Goal: Task Accomplishment & Management: Manage account settings

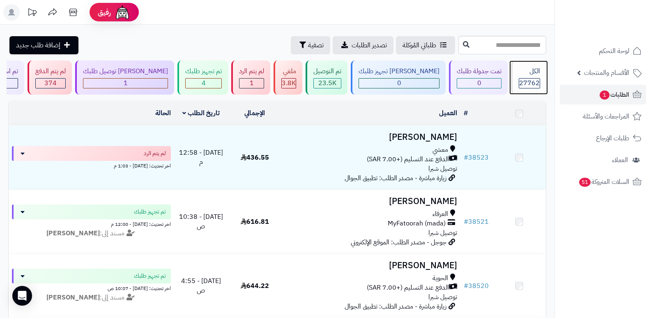
click at [530, 87] on span "27762" at bounding box center [529, 83] width 21 height 10
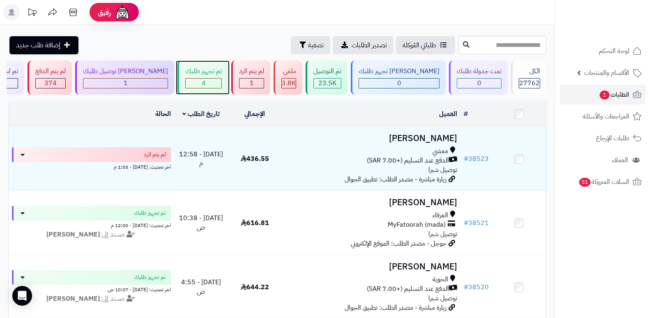
click at [221, 82] on div "4" at bounding box center [204, 82] width 36 height 9
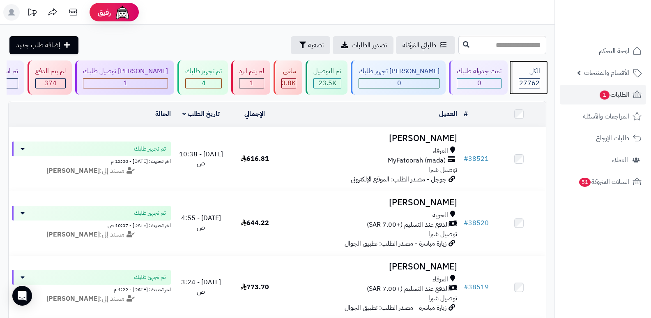
click at [519, 79] on div "27762" at bounding box center [529, 83] width 21 height 10
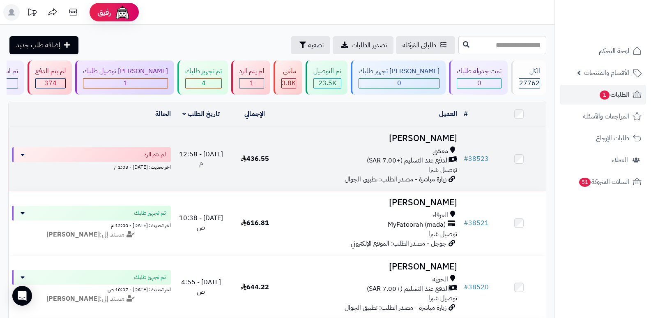
click at [430, 138] on h3 "عامر العسيري" at bounding box center [371, 138] width 173 height 9
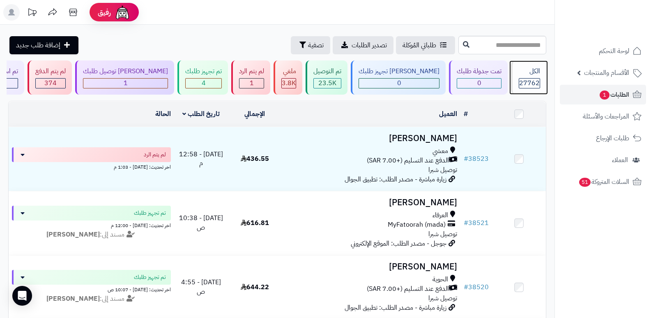
click at [521, 76] on div "الكل 27762" at bounding box center [528, 77] width 35 height 34
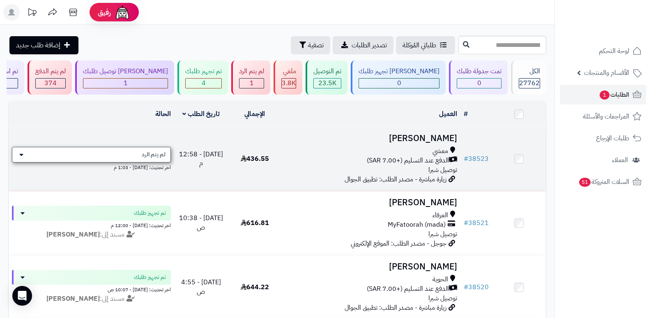
click at [123, 153] on div "لم يتم الرد" at bounding box center [91, 155] width 159 height 16
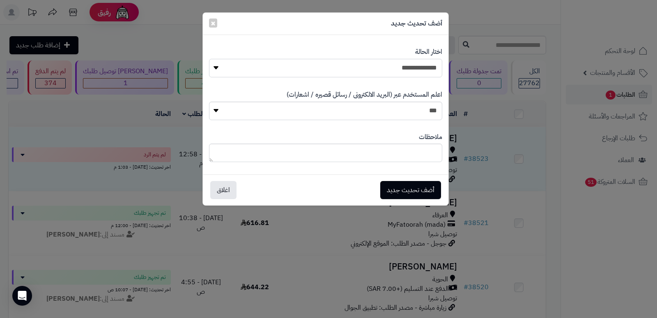
click at [420, 73] on select "**********" at bounding box center [325, 68] width 233 height 18
select select "*"
click at [209, 59] on select "**********" at bounding box center [325, 68] width 233 height 18
click at [409, 185] on button "أضف تحديث جديد" at bounding box center [410, 189] width 61 height 18
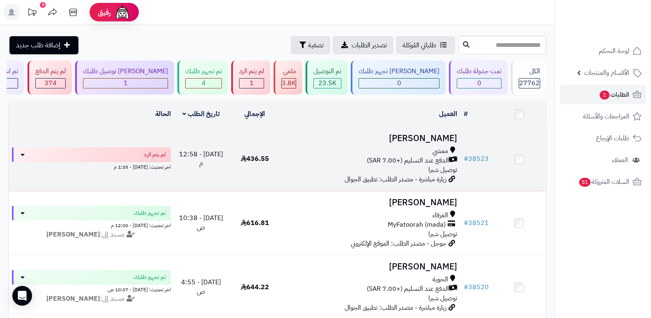
click at [437, 137] on h3 "[PERSON_NAME]" at bounding box center [371, 138] width 173 height 9
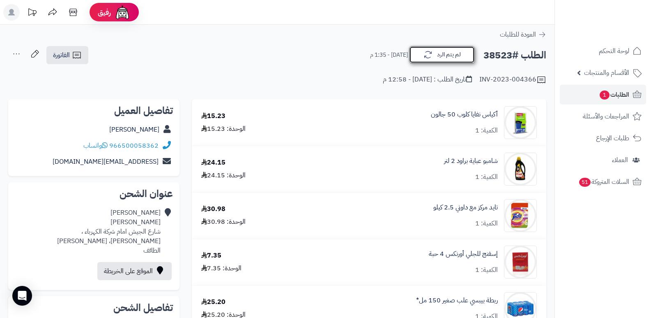
click at [462, 53] on button "لم يتم الرد" at bounding box center [442, 54] width 66 height 17
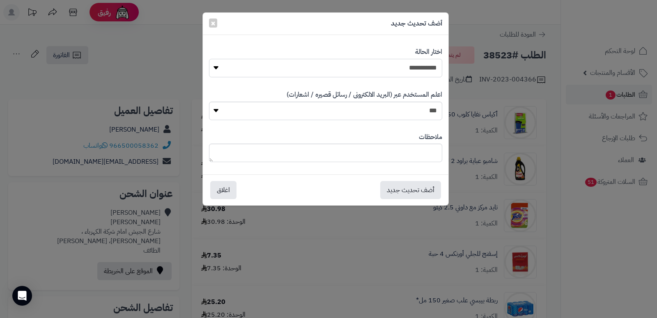
click at [397, 69] on select "**********" at bounding box center [325, 68] width 233 height 18
select select "*"
click at [209, 59] on select "**********" at bounding box center [325, 68] width 233 height 18
click at [410, 157] on textarea at bounding box center [325, 152] width 233 height 18
type textarea "***"
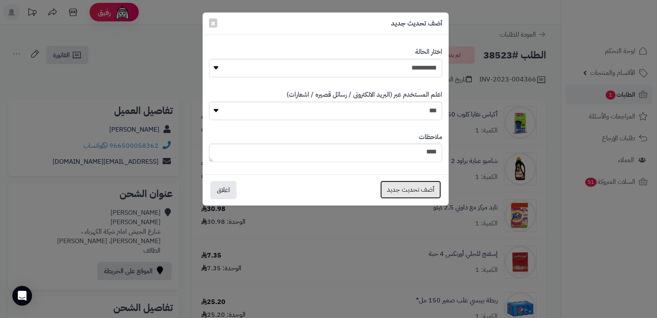
click at [404, 191] on button "أضف تحديث جديد" at bounding box center [410, 189] width 61 height 18
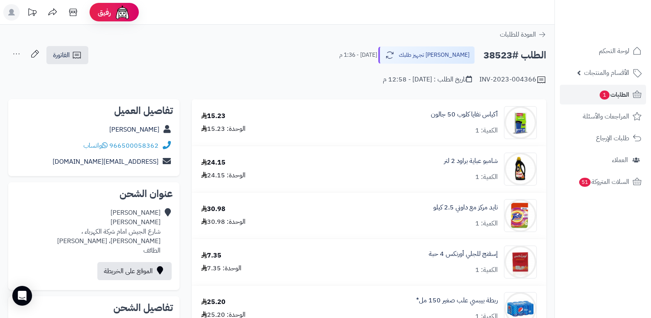
click at [17, 53] on icon at bounding box center [16, 54] width 16 height 16
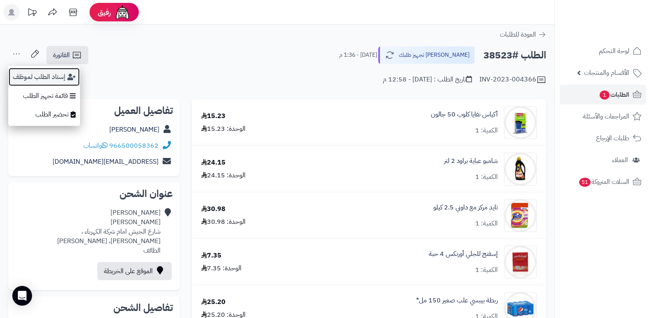
click at [29, 71] on button "إسناد الطلب لموظف" at bounding box center [44, 76] width 72 height 19
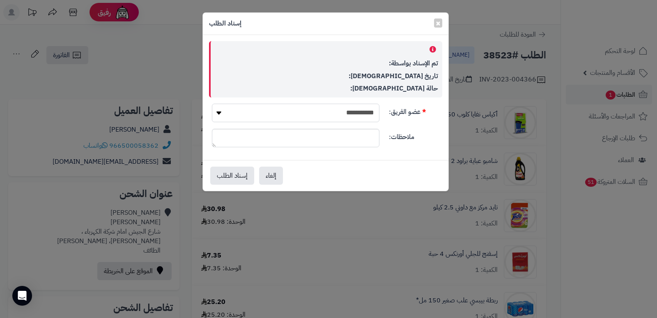
click at [348, 114] on select "**********" at bounding box center [296, 113] width 168 height 18
select select "**"
click at [212, 104] on select "**********" at bounding box center [296, 113] width 168 height 18
click at [229, 174] on button "إسناد الطلب" at bounding box center [232, 175] width 44 height 18
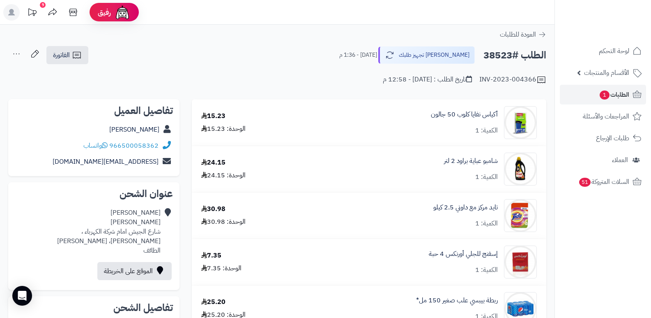
click at [600, 237] on nav "لوحة التحكم الأقسام والمنتجات المنتجات الأقسام الماركات مواصفات المنتجات مواصفا…" at bounding box center [603, 169] width 97 height 318
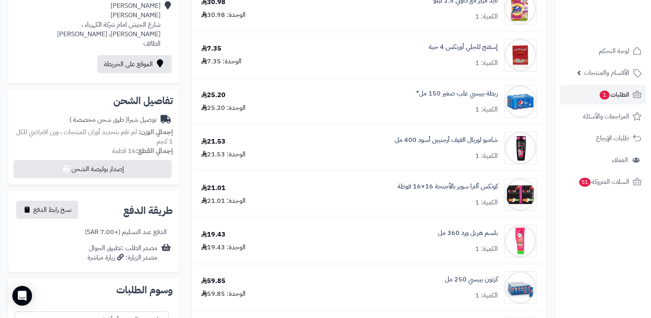
scroll to position [247, 0]
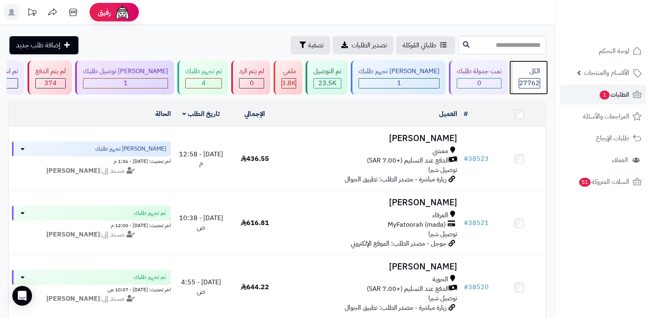
click at [541, 71] on div "الكل 27762" at bounding box center [528, 77] width 35 height 34
click at [537, 74] on div "الكل" at bounding box center [529, 71] width 21 height 9
click at [530, 77] on div "الكل 27762" at bounding box center [528, 77] width 35 height 34
click at [521, 82] on span "27762" at bounding box center [529, 83] width 21 height 10
click at [519, 79] on div "27762" at bounding box center [529, 82] width 21 height 9
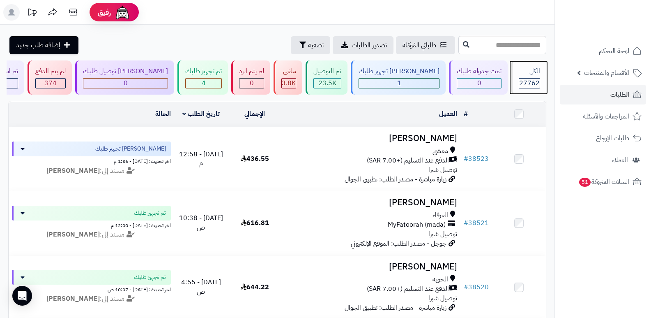
click at [528, 78] on span "27762" at bounding box center [529, 83] width 21 height 10
click at [533, 78] on span "27762" at bounding box center [529, 83] width 21 height 10
click at [525, 72] on div "الكل" at bounding box center [529, 71] width 21 height 9
click at [545, 62] on div "الكل 27762" at bounding box center [528, 77] width 35 height 34
click at [535, 78] on span "27762" at bounding box center [529, 83] width 21 height 10
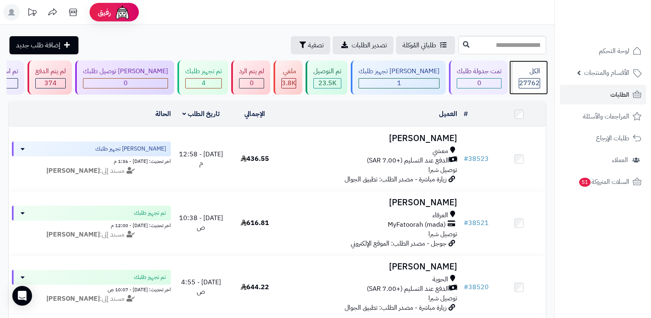
click at [520, 74] on div "الكل" at bounding box center [529, 71] width 21 height 9
click at [529, 76] on div "الكل 27762" at bounding box center [528, 77] width 35 height 34
click at [520, 77] on div "الكل 27762" at bounding box center [528, 77] width 35 height 34
click at [527, 70] on div "الكل" at bounding box center [529, 71] width 21 height 9
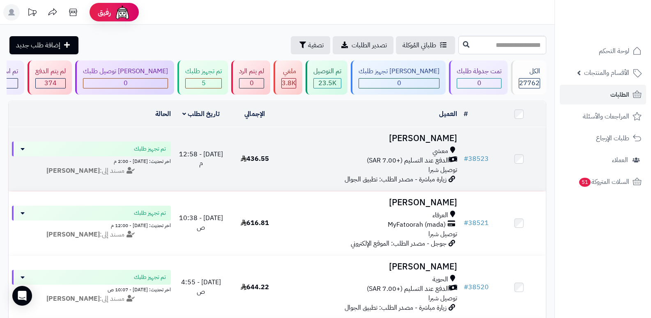
click at [437, 141] on h3 "[PERSON_NAME]" at bounding box center [371, 138] width 173 height 9
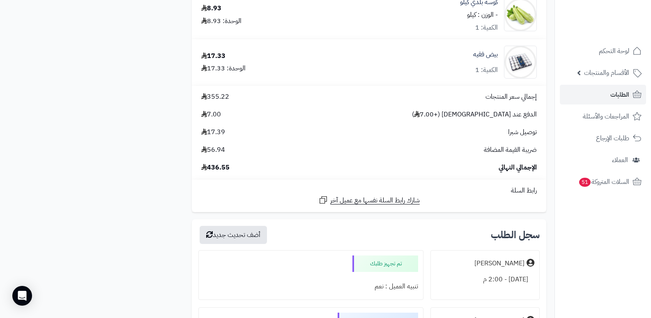
scroll to position [698, 0]
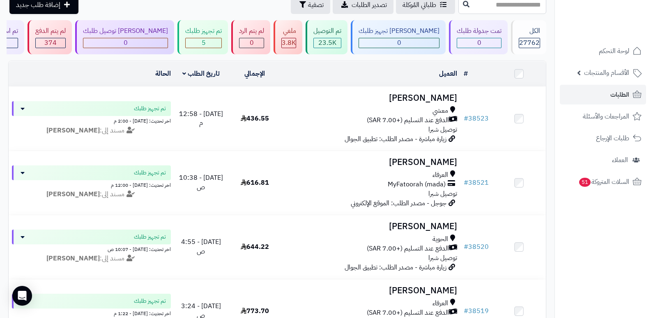
scroll to position [123, 0]
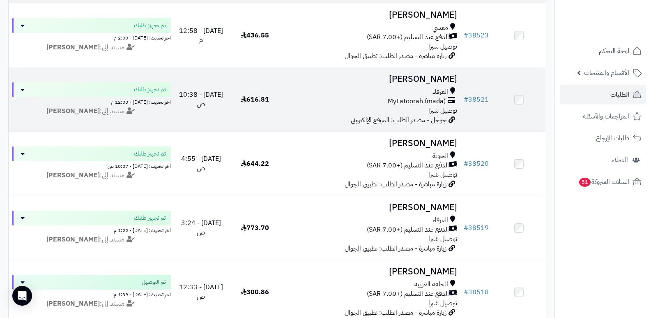
click at [439, 79] on h3 "عبدالعزيز العمري" at bounding box center [371, 78] width 173 height 9
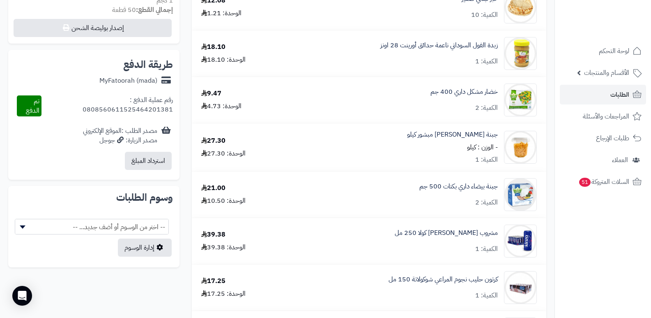
scroll to position [329, 0]
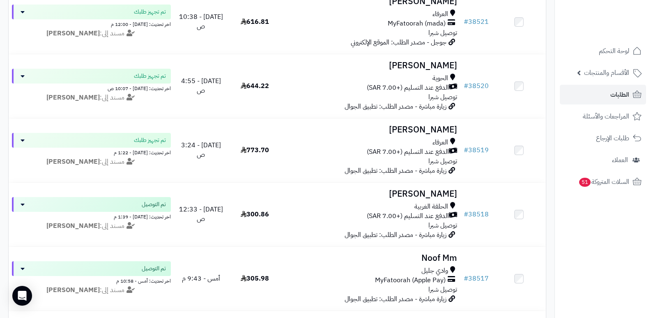
scroll to position [205, 0]
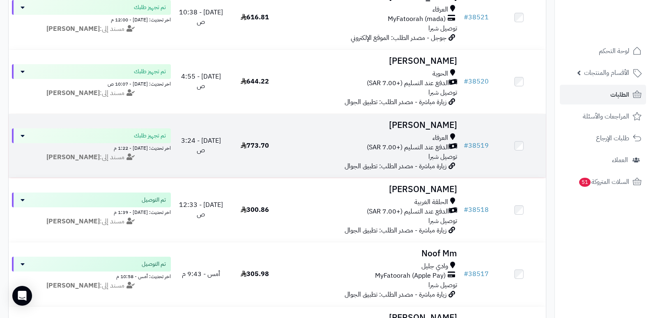
click at [444, 128] on h3 "[PERSON_NAME]" at bounding box center [371, 124] width 173 height 9
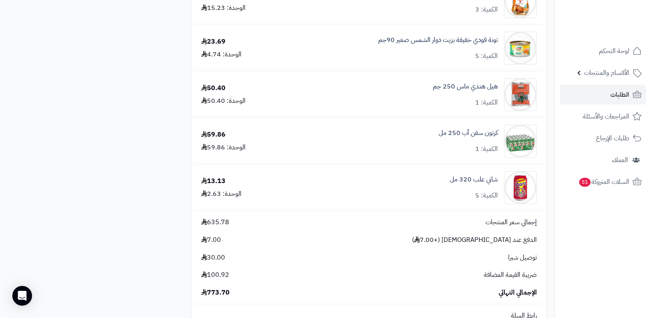
scroll to position [1561, 0]
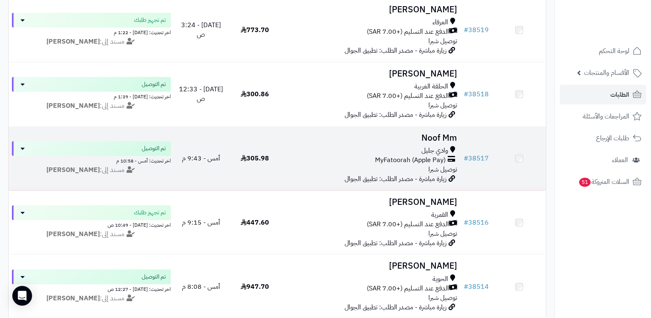
scroll to position [329, 0]
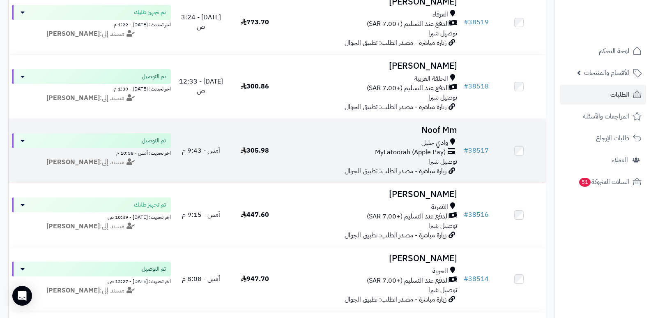
click at [438, 129] on h3 "Noof Mm" at bounding box center [371, 129] width 173 height 9
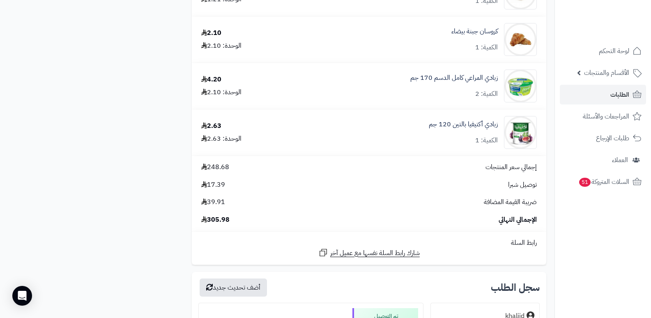
scroll to position [945, 0]
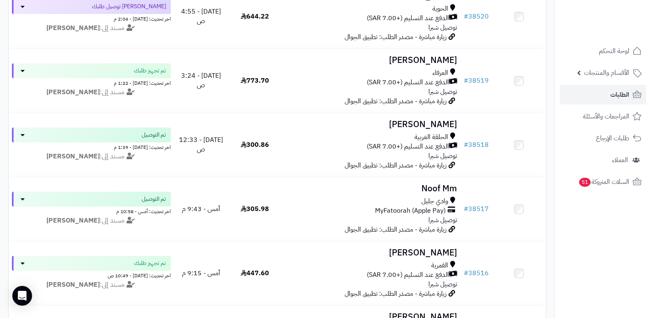
scroll to position [247, 0]
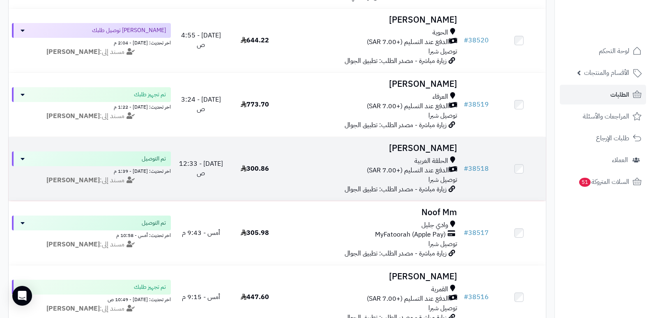
click at [447, 147] on h3 "[PERSON_NAME]" at bounding box center [371, 147] width 173 height 9
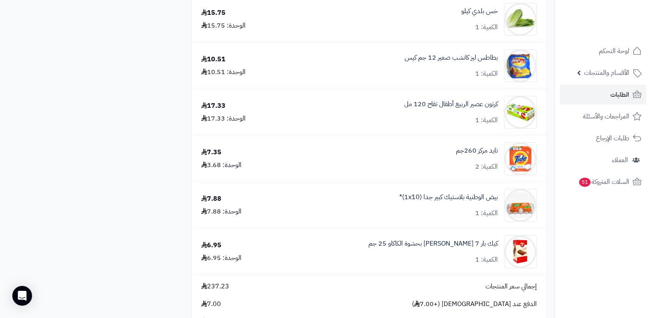
scroll to position [781, 0]
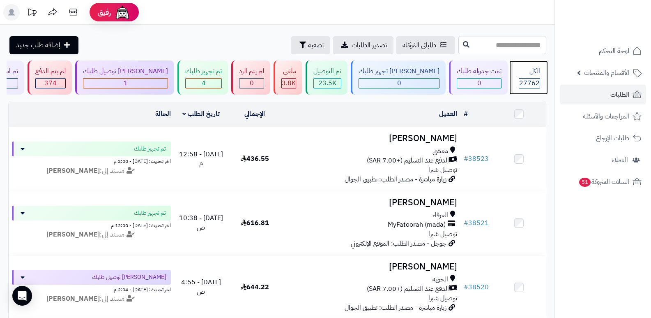
click at [532, 81] on span "27762" at bounding box center [529, 83] width 21 height 10
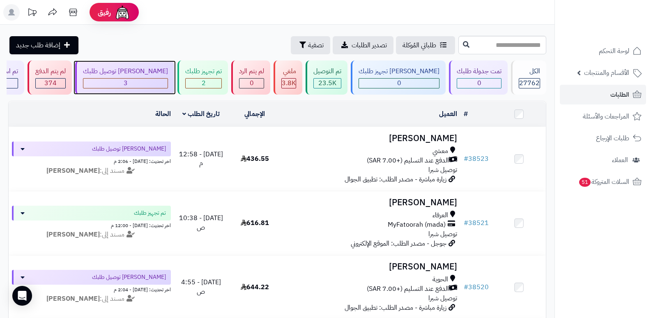
click at [156, 88] on div "3" at bounding box center [125, 82] width 84 height 9
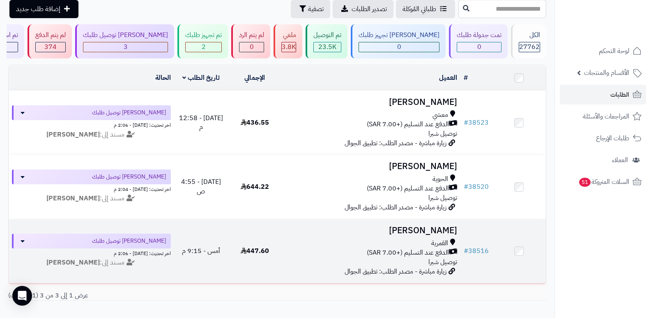
scroll to position [82, 0]
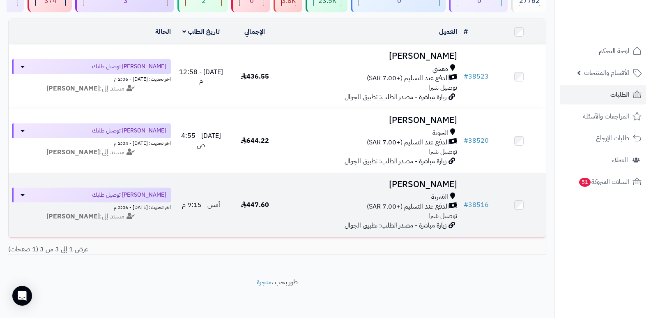
click at [434, 180] on h3 "[PERSON_NAME]" at bounding box center [371, 184] width 173 height 9
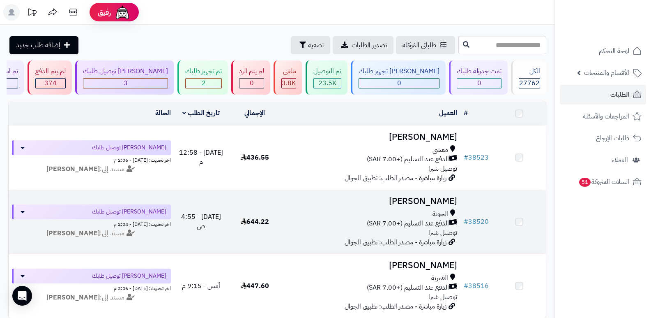
scroll to position [82, 0]
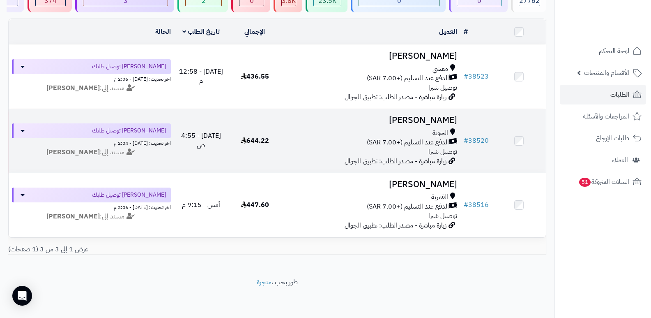
click at [431, 126] on td "ندى العتيبي الحوية الدفع عند التسليم (+7.00 SAR) توصيل شبرا زيارة مباشرة - مصدر…" at bounding box center [371, 141] width 179 height 64
click at [438, 123] on h3 "[PERSON_NAME]" at bounding box center [371, 119] width 173 height 9
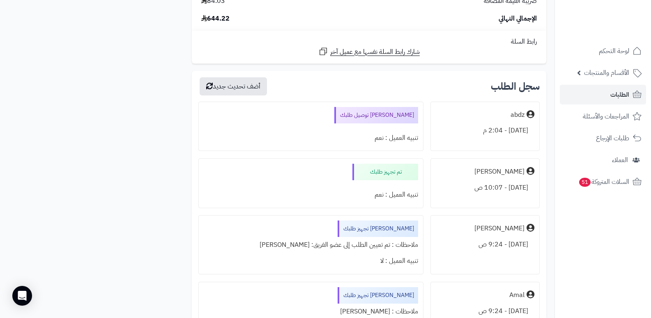
scroll to position [1561, 0]
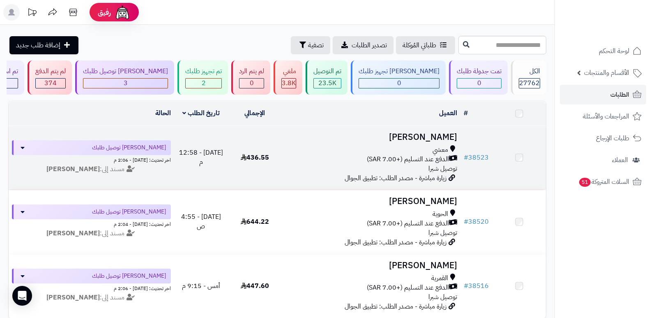
scroll to position [82, 0]
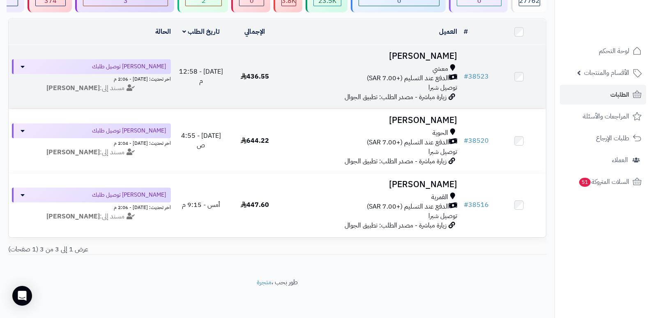
click at [453, 55] on h3 "[PERSON_NAME]" at bounding box center [371, 55] width 173 height 9
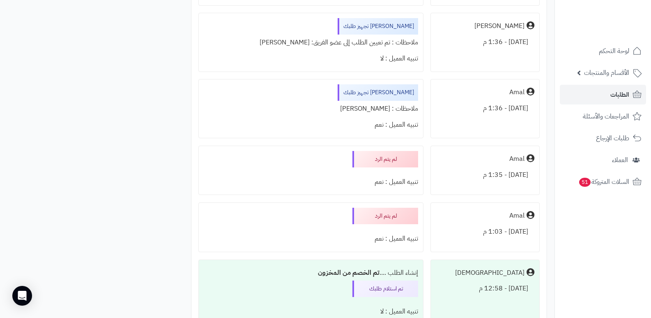
scroll to position [945, 0]
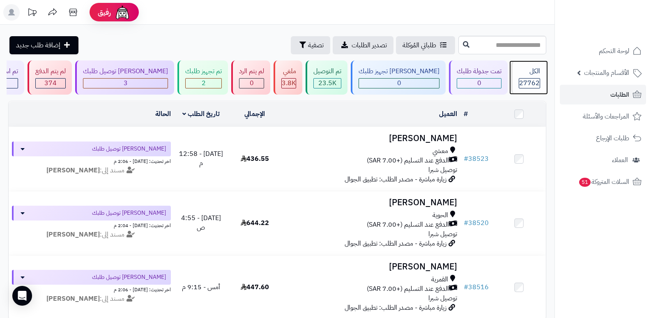
click at [531, 76] on div "الكل 27762" at bounding box center [528, 77] width 35 height 34
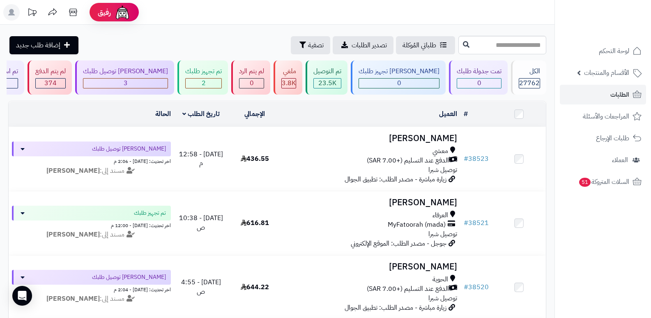
click at [565, 241] on nav "لوحة التحكم الأقسام والمنتجات المنتجات الأقسام الماركات مواصفات المنتجات مواصفا…" at bounding box center [603, 169] width 97 height 318
click at [520, 72] on div "الكل" at bounding box center [529, 71] width 21 height 9
click at [526, 76] on div "الكل" at bounding box center [529, 71] width 21 height 9
click at [524, 74] on div "الكل" at bounding box center [529, 71] width 21 height 9
click at [527, 71] on div "الكل" at bounding box center [529, 71] width 21 height 9
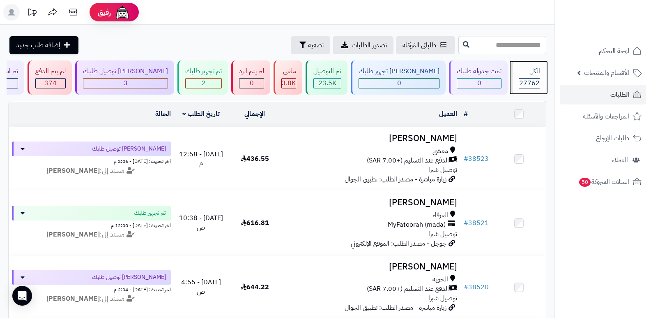
click at [529, 77] on div "الكل 27762" at bounding box center [528, 77] width 35 height 34
click at [526, 71] on div "الكل" at bounding box center [529, 71] width 21 height 9
click at [625, 243] on nav "لوحة التحكم الأقسام والمنتجات المنتجات الأقسام الماركات مواصفات المنتجات مواصفا…" at bounding box center [603, 169] width 97 height 318
click at [525, 76] on div "الكل" at bounding box center [529, 71] width 21 height 9
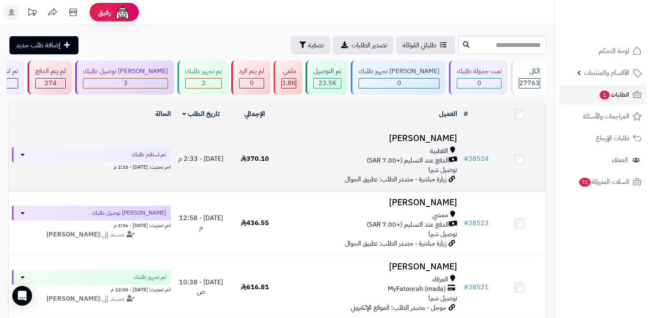
click at [444, 134] on h3 "[PERSON_NAME]" at bounding box center [371, 138] width 173 height 9
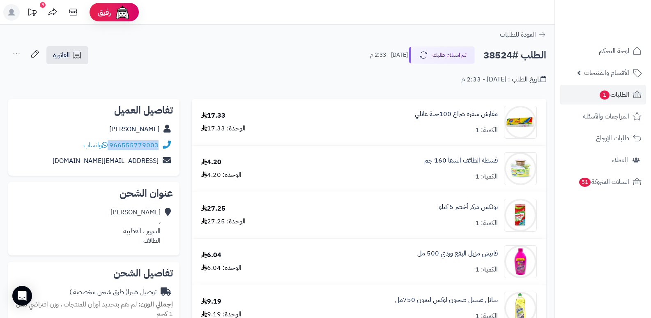
drag, startPoint x: 111, startPoint y: 144, endPoint x: 161, endPoint y: 145, distance: 50.1
click at [161, 145] on div "966555779003 واتساب" at bounding box center [94, 145] width 158 height 16
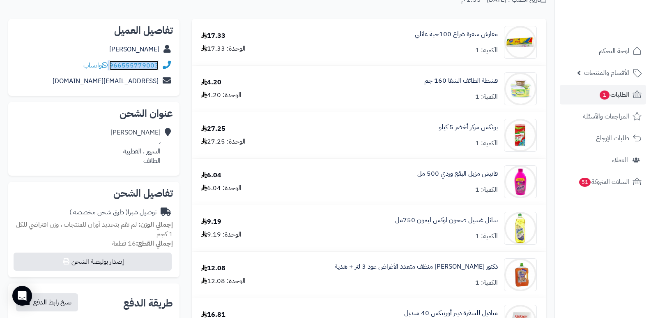
scroll to position [82, 0]
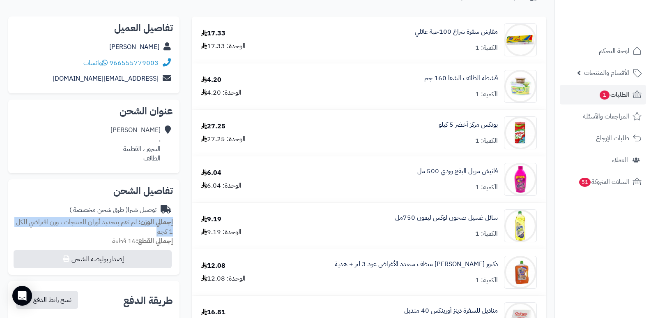
drag, startPoint x: 154, startPoint y: 232, endPoint x: 173, endPoint y: 222, distance: 21.9
click at [173, 222] on div "تفاصيل الشحن توصيل شبرا ( طرق شحن مخصصة ) إجمالي الوزن: لم تقم بتحديد أوزان للم…" at bounding box center [93, 226] width 171 height 95
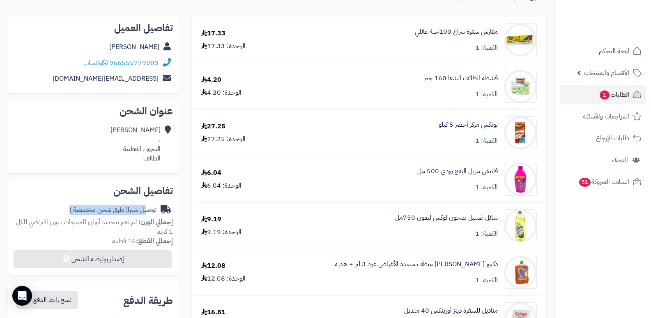
drag, startPoint x: 68, startPoint y: 211, endPoint x: 152, endPoint y: 216, distance: 83.9
click at [152, 216] on div "توصيل شبرا ( طرق شحن مخصصة )" at bounding box center [94, 210] width 158 height 16
drag, startPoint x: 141, startPoint y: 159, endPoint x: 159, endPoint y: 131, distance: 33.8
click at [159, 131] on div "عبدالله متعب ، السرور ، القطبية الطائف" at bounding box center [136, 143] width 50 height 37
click at [590, 245] on nav "لوحة التحكم الأقسام والمنتجات المنتجات الأقسام الماركات مواصفات المنتجات مواصفا…" at bounding box center [603, 169] width 97 height 318
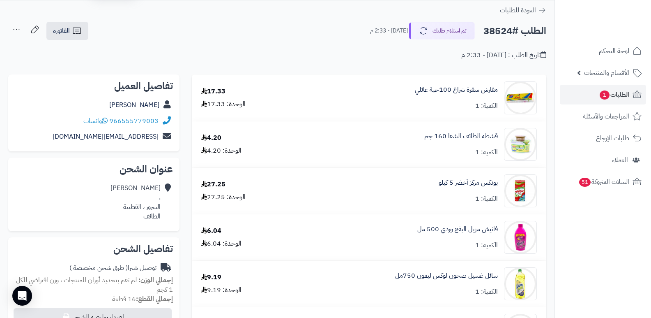
scroll to position [0, 0]
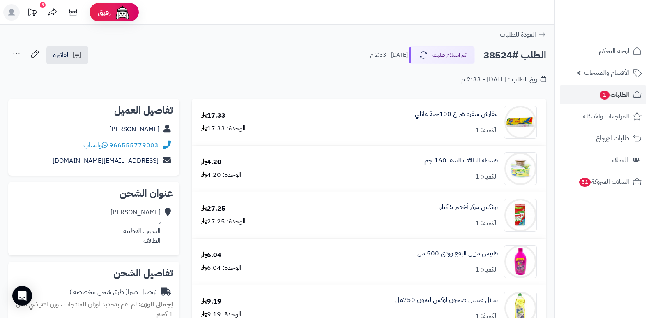
drag, startPoint x: 224, startPoint y: 118, endPoint x: 204, endPoint y: 129, distance: 22.6
click at [204, 129] on div "17.33 الوحدة: 17.33" at bounding box center [233, 122] width 76 height 22
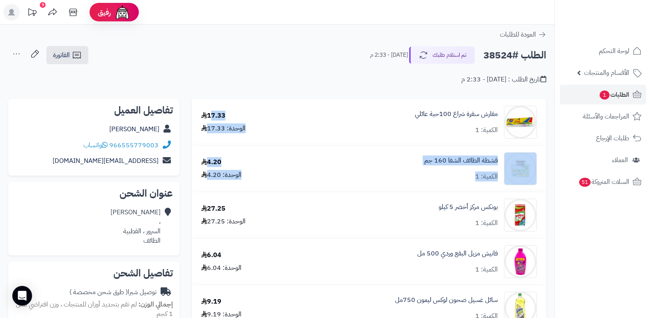
drag, startPoint x: 212, startPoint y: 101, endPoint x: 210, endPoint y: 172, distance: 70.7
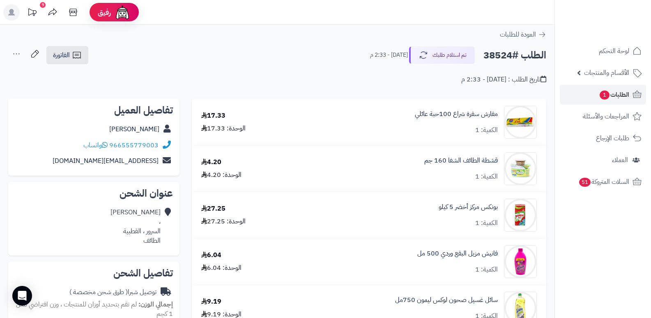
click at [617, 234] on nav "لوحة التحكم الأقسام والمنتجات المنتجات الأقسام الماركات مواصفات المنتجات مواصفا…" at bounding box center [603, 169] width 97 height 318
click at [595, 286] on nav "لوحة التحكم الأقسام والمنتجات المنتجات الأقسام الماركات مواصفات المنتجات مواصفا…" at bounding box center [603, 169] width 97 height 318
drag, startPoint x: 111, startPoint y: 144, endPoint x: 168, endPoint y: 147, distance: 57.2
click at [168, 147] on div "966555779003 واتساب" at bounding box center [94, 145] width 158 height 16
copy div "966555779003"
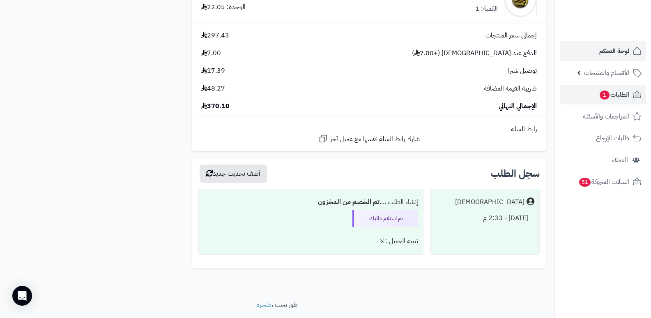
scroll to position [846, 0]
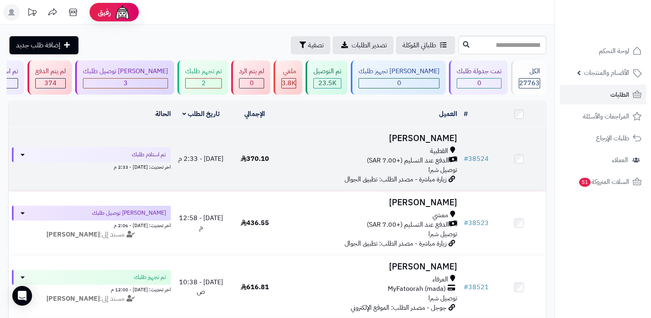
click at [438, 134] on h3 "[PERSON_NAME]" at bounding box center [371, 138] width 173 height 9
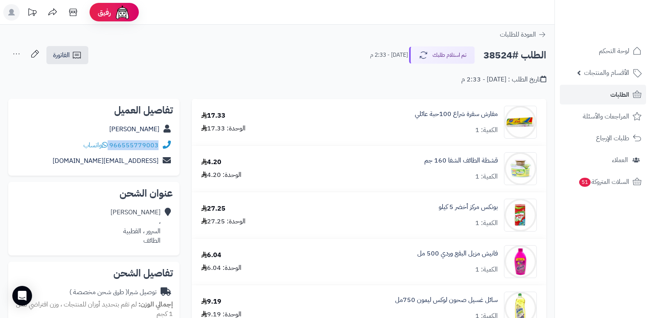
drag, startPoint x: 110, startPoint y: 144, endPoint x: 164, endPoint y: 147, distance: 53.9
click at [164, 147] on div "966555779003 واتساب" at bounding box center [94, 145] width 158 height 16
copy div "966555779003"
click at [442, 55] on button "تم استلام طلبك" at bounding box center [442, 54] width 66 height 17
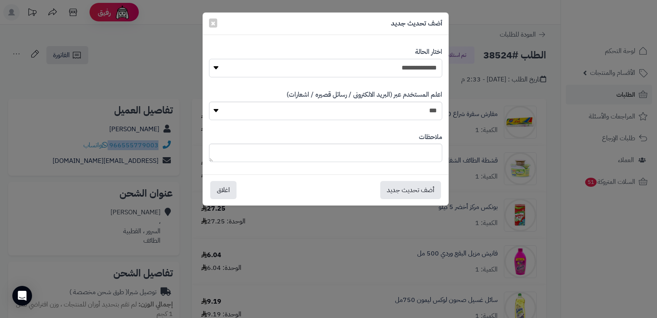
click at [400, 63] on select "**********" at bounding box center [325, 68] width 233 height 18
select select "*"
click at [209, 59] on select "**********" at bounding box center [325, 68] width 233 height 18
click at [396, 192] on button "أضف تحديث جديد" at bounding box center [410, 189] width 61 height 18
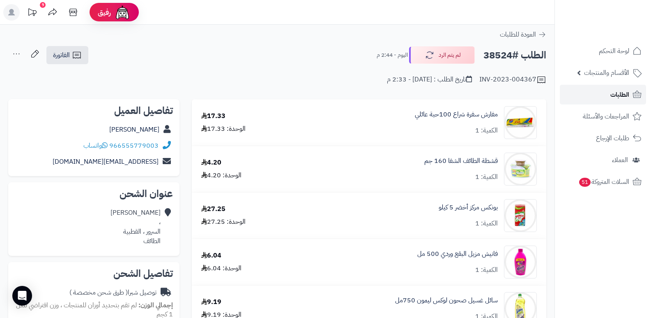
click at [621, 96] on span "الطلبات" at bounding box center [620, 95] width 19 height 12
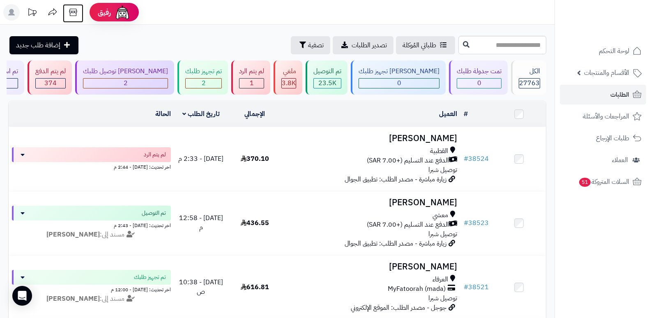
click at [75, 10] on icon at bounding box center [73, 12] width 16 height 16
click at [535, 78] on span "27763" at bounding box center [529, 83] width 21 height 10
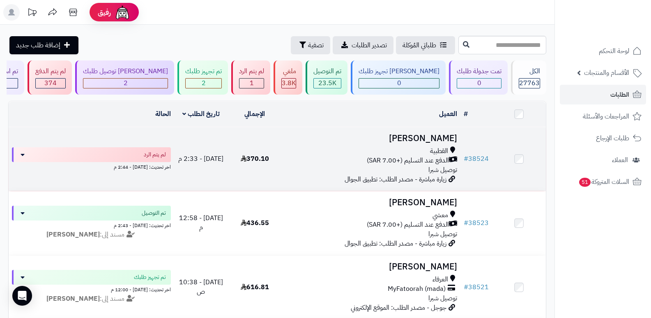
click at [436, 141] on h3 "[PERSON_NAME]" at bounding box center [371, 138] width 173 height 9
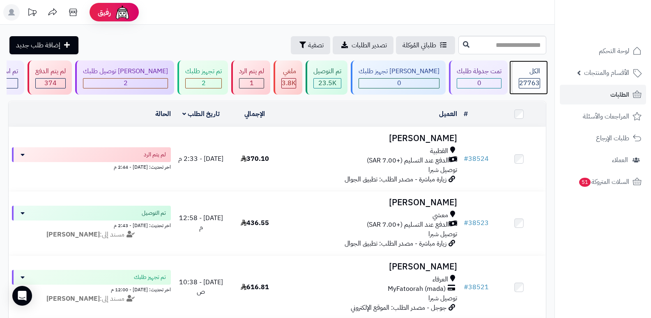
click at [524, 69] on div "الكل" at bounding box center [529, 71] width 21 height 9
click at [530, 74] on div "الكل" at bounding box center [529, 71] width 21 height 9
click at [525, 82] on span "27763" at bounding box center [529, 83] width 21 height 10
click at [533, 72] on div "الكل" at bounding box center [529, 71] width 21 height 9
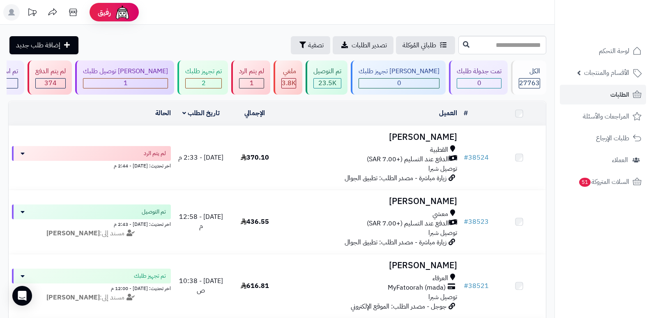
click at [440, 138] on h3 "[PERSON_NAME]" at bounding box center [371, 136] width 173 height 9
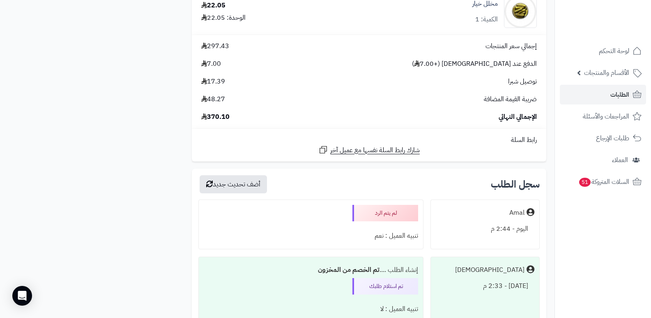
scroll to position [740, 0]
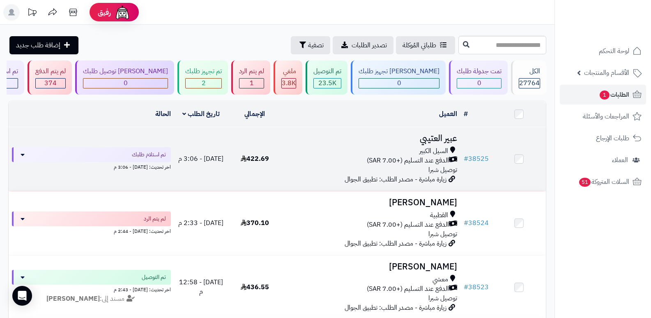
click at [432, 134] on h3 "عبير العتيبي" at bounding box center [371, 138] width 173 height 9
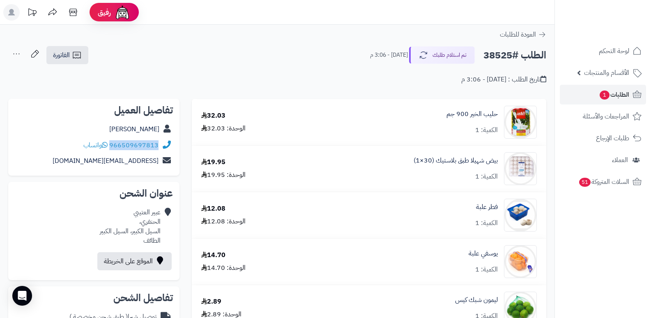
drag, startPoint x: 111, startPoint y: 145, endPoint x: 164, endPoint y: 150, distance: 54.1
click at [164, 150] on div "966509697813 واتساب" at bounding box center [94, 145] width 158 height 16
copy div "966509697813"
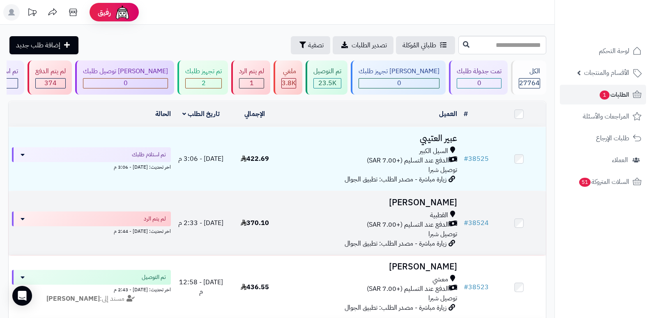
click at [447, 199] on h3 "[PERSON_NAME]" at bounding box center [371, 202] width 173 height 9
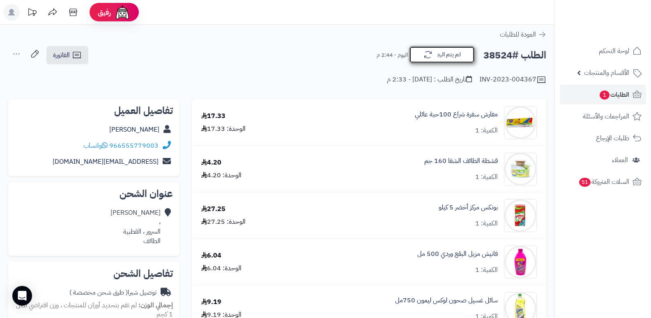
click at [456, 58] on button "لم يتم الرد" at bounding box center [442, 54] width 66 height 17
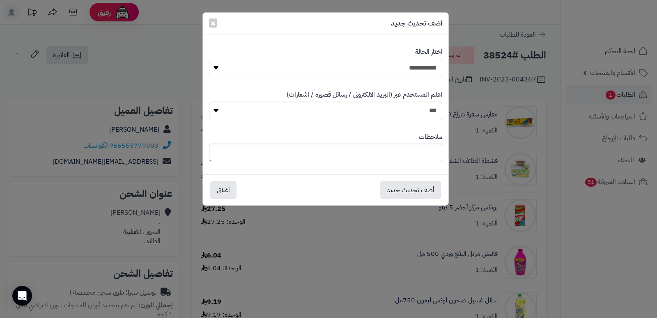
click at [426, 71] on select "**********" at bounding box center [325, 68] width 233 height 18
select select "*"
click at [209, 59] on select "**********" at bounding box center [325, 68] width 233 height 18
click at [412, 158] on textarea at bounding box center [325, 152] width 233 height 18
type textarea "*"
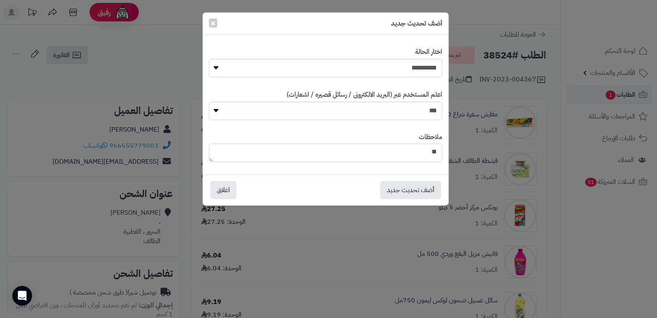
type textarea "*"
click at [423, 148] on textarea "****" at bounding box center [325, 152] width 233 height 18
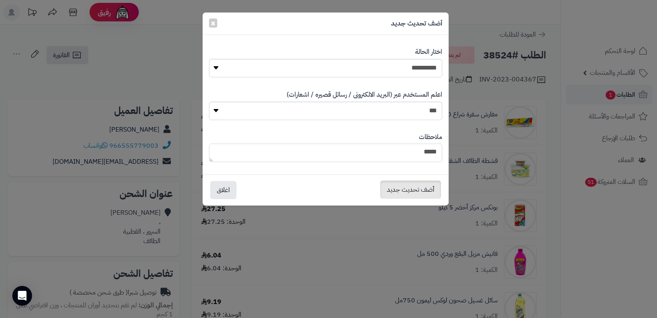
type textarea "****"
click at [406, 187] on button "أضف تحديث جديد" at bounding box center [410, 189] width 61 height 18
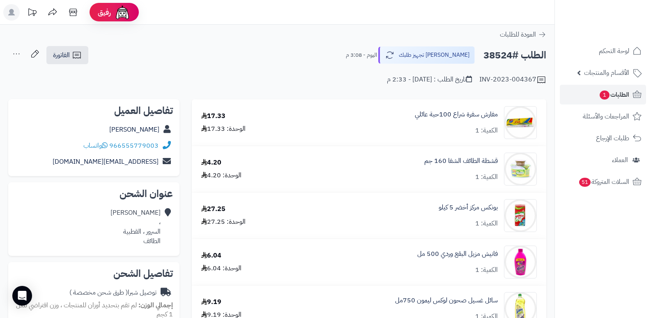
click at [16, 53] on icon at bounding box center [16, 54] width 16 height 16
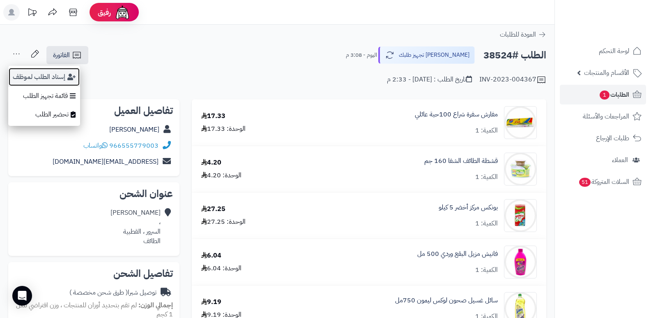
click at [28, 76] on button "إسناد الطلب لموظف" at bounding box center [44, 76] width 72 height 19
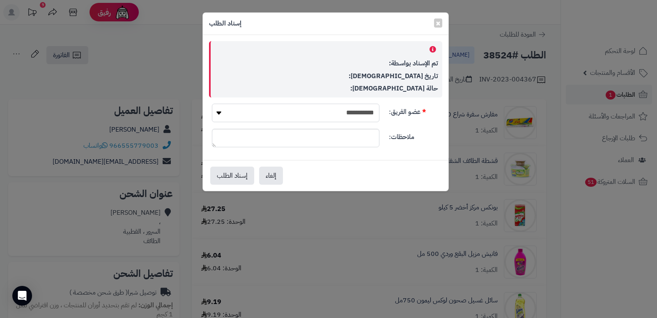
click at [285, 118] on select "**********" at bounding box center [296, 113] width 168 height 18
select select "**"
click at [212, 104] on select "**********" at bounding box center [296, 113] width 168 height 18
click at [235, 177] on button "إسناد الطلب" at bounding box center [232, 175] width 44 height 18
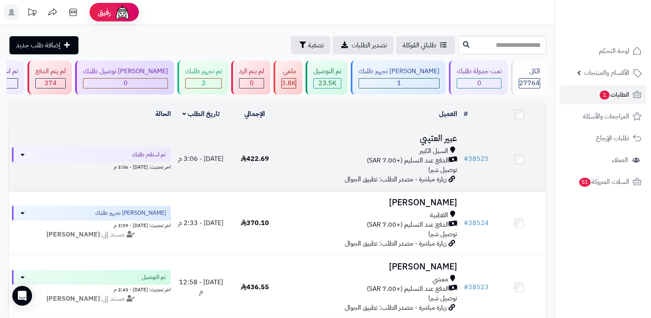
click at [429, 135] on h3 "عبير العتيبي" at bounding box center [371, 138] width 173 height 9
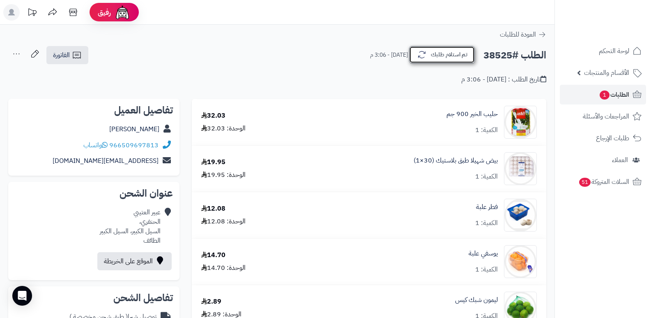
click at [438, 60] on button "تم استلام طلبك" at bounding box center [442, 54] width 66 height 17
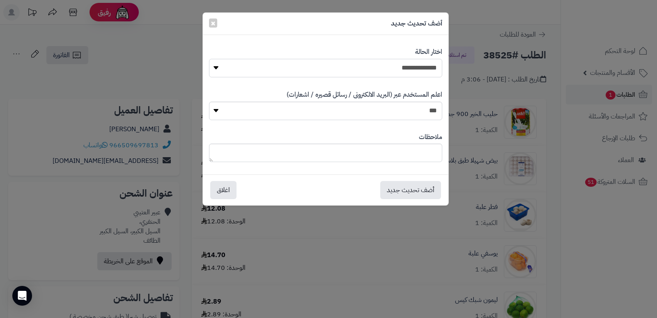
click at [408, 71] on select "**********" at bounding box center [325, 68] width 233 height 18
select select "*"
click at [209, 59] on select "**********" at bounding box center [325, 68] width 233 height 18
click at [399, 143] on div "ملاحظات" at bounding box center [325, 147] width 233 height 42
click at [399, 158] on textarea at bounding box center [325, 152] width 233 height 18
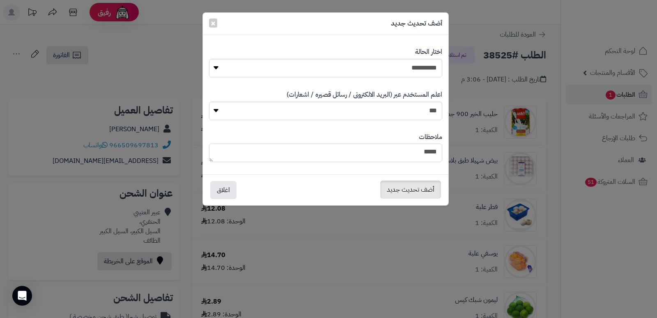
type textarea "****"
click at [415, 185] on button "أضف تحديث جديد" at bounding box center [410, 189] width 61 height 18
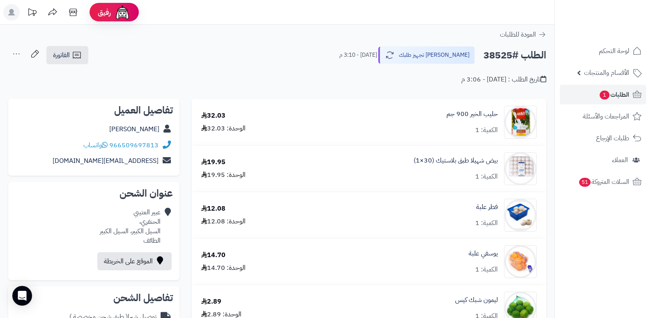
click at [16, 56] on icon at bounding box center [16, 54] width 16 height 16
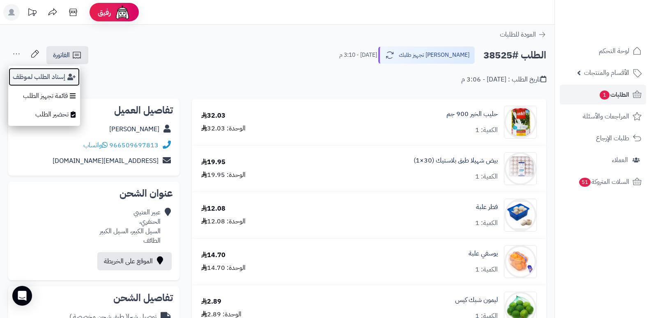
click at [31, 76] on button "إسناد الطلب لموظف" at bounding box center [44, 76] width 72 height 19
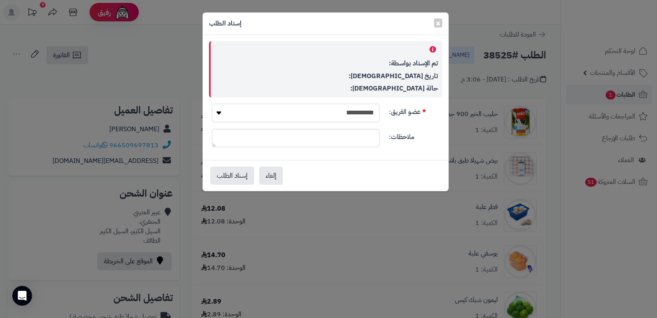
click at [327, 109] on select "**********" at bounding box center [296, 113] width 168 height 18
select select "**"
click at [212, 104] on select "**********" at bounding box center [296, 113] width 168 height 18
click at [230, 171] on button "إسناد الطلب" at bounding box center [232, 175] width 44 height 18
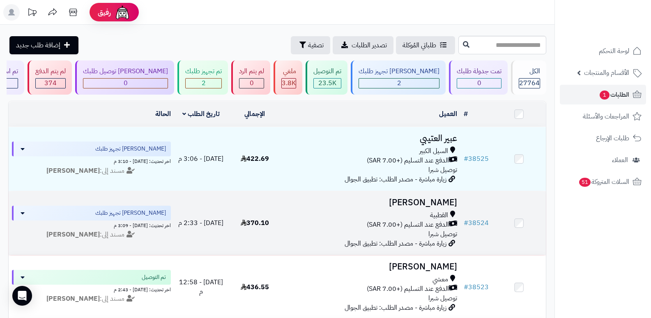
click at [436, 199] on h3 "[PERSON_NAME]" at bounding box center [371, 202] width 173 height 9
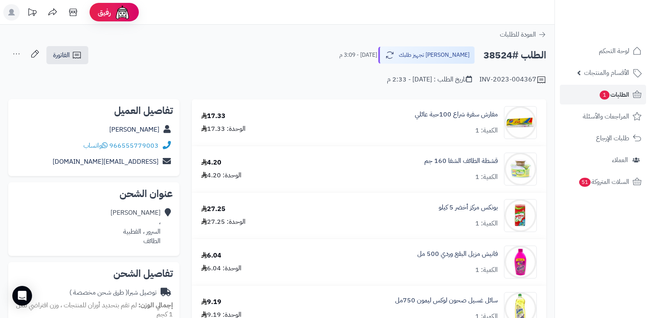
click at [482, 49] on div "الطلب #38524 جاري تجهيز طلبك [DATE] - 3:09 م" at bounding box center [439, 54] width 214 height 17
click at [463, 51] on button "[PERSON_NAME] تجهيز طلبك" at bounding box center [426, 54] width 98 height 17
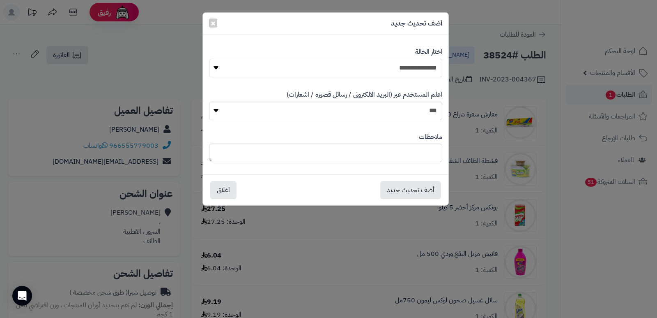
click at [422, 75] on select "**********" at bounding box center [325, 68] width 233 height 18
click at [209, 59] on select "**********" at bounding box center [325, 68] width 233 height 18
click at [420, 149] on textarea at bounding box center [325, 152] width 233 height 18
type textarea "****"
click at [414, 191] on button "أضف تحديث جديد" at bounding box center [410, 189] width 61 height 18
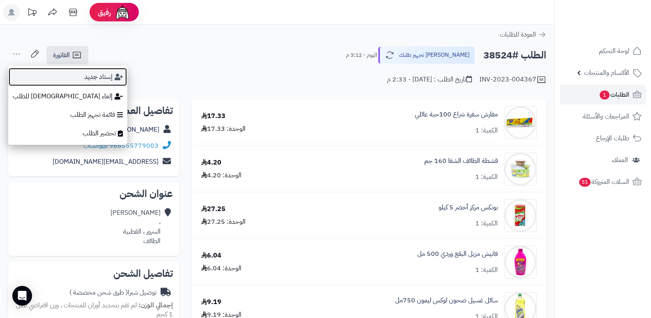
click at [44, 76] on button "إسناد جديد" at bounding box center [67, 76] width 119 height 19
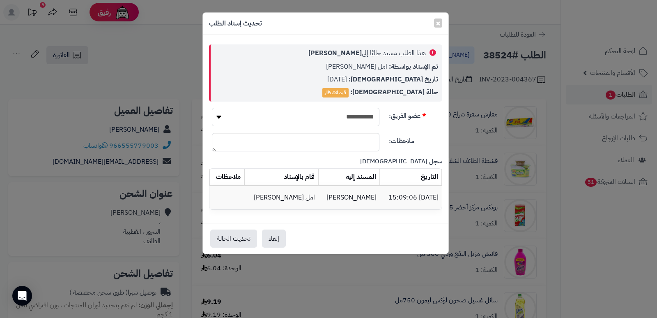
click at [357, 116] on select "**********" at bounding box center [296, 117] width 168 height 18
select select "**"
click at [212, 108] on select "**********" at bounding box center [296, 117] width 168 height 18
click at [227, 238] on button "تحديث الحالة" at bounding box center [233, 238] width 47 height 18
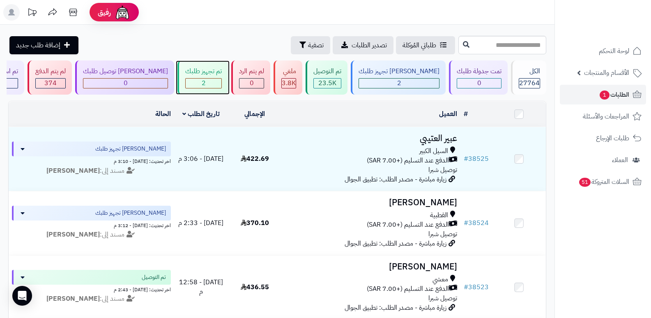
click at [222, 72] on div "تم تجهيز طلبك" at bounding box center [203, 71] width 37 height 9
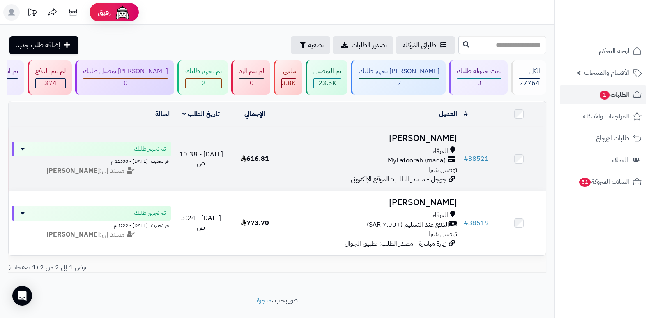
click at [431, 136] on h3 "[PERSON_NAME]" at bounding box center [371, 138] width 173 height 9
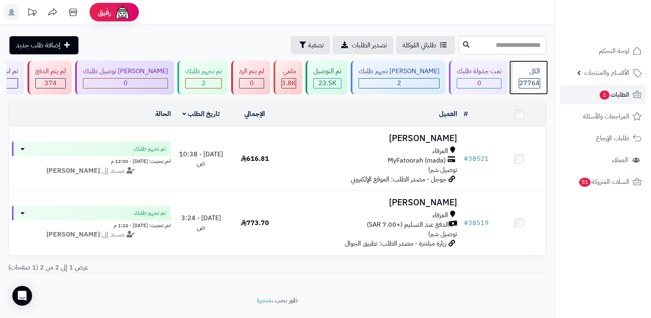
click at [530, 74] on div "الكل" at bounding box center [529, 71] width 21 height 9
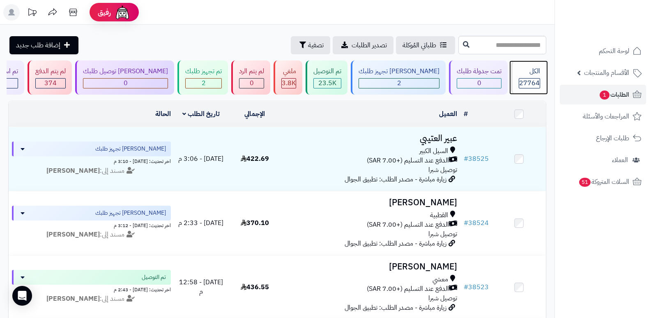
click at [531, 76] on div "الكل 27764" at bounding box center [528, 77] width 35 height 34
click at [579, 267] on nav "لوحة التحكم الأقسام والمنتجات المنتجات الأقسام الماركات مواصفات المنتجات مواصفا…" at bounding box center [603, 169] width 97 height 318
click at [337, 21] on header "رفيق ! الطلبات معالجة مكتمل إرجاع المنتجات العملاء المتواجدون الان 28474 عملاء …" at bounding box center [325, 12] width 651 height 25
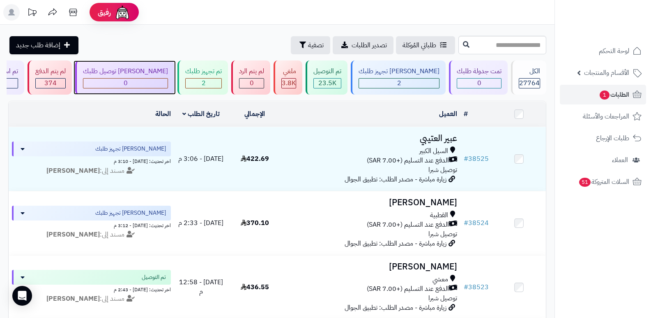
click at [164, 77] on div "جاري توصيل طلبك 0" at bounding box center [124, 77] width 99 height 34
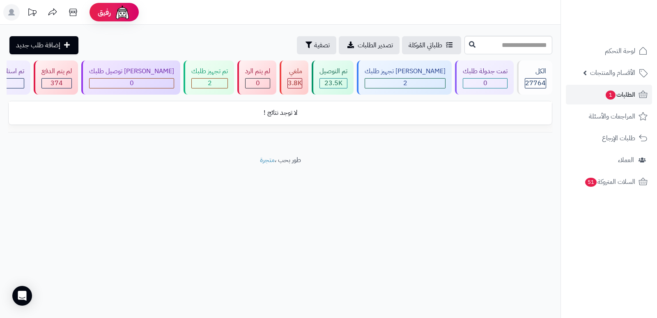
click at [416, 14] on header "رفيق ! الطلبات معالجة مكتمل إرجاع المنتجات العملاء المتواجدون الان 28474 عملاء …" at bounding box center [328, 12] width 657 height 25
click at [208, 73] on div "تم تجهيز طلبك" at bounding box center [209, 71] width 37 height 9
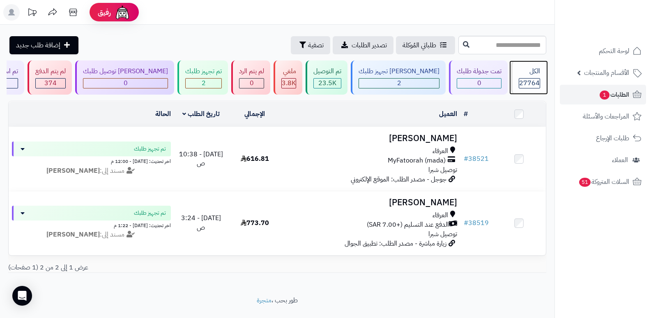
click at [525, 83] on span "27764" at bounding box center [529, 83] width 21 height 10
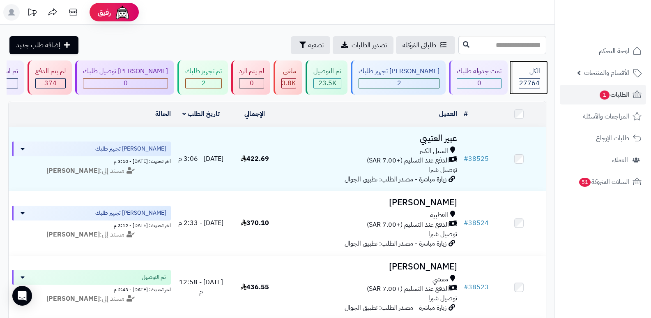
click at [525, 85] on span "27764" at bounding box center [529, 83] width 21 height 10
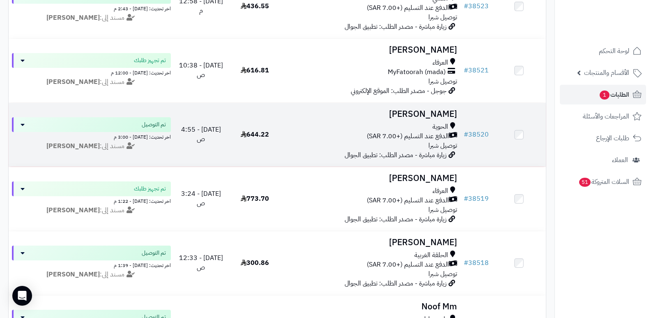
scroll to position [164, 0]
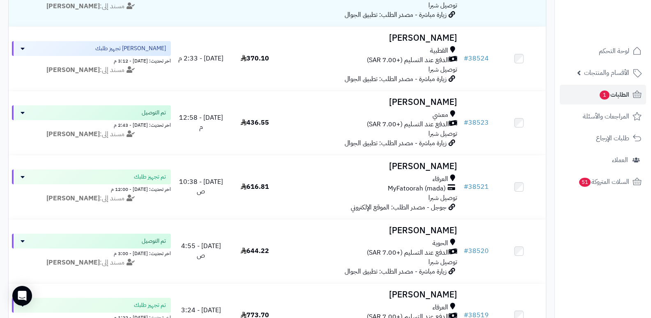
click at [589, 252] on nav "لوحة التحكم الأقسام والمنتجات المنتجات الأقسام الماركات مواصفات المنتجات مواصفا…" at bounding box center [603, 169] width 97 height 318
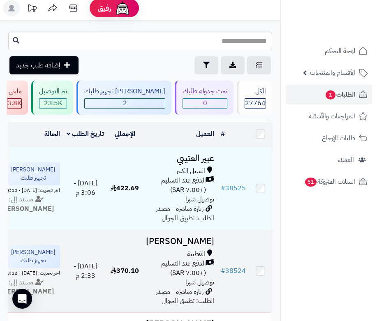
scroll to position [0, 0]
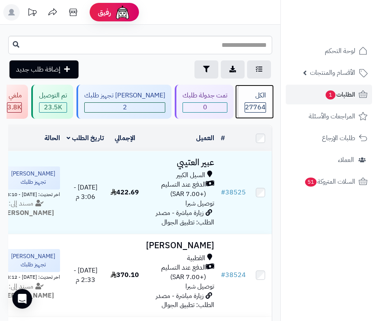
click at [250, 100] on div "الكل" at bounding box center [254, 95] width 21 height 9
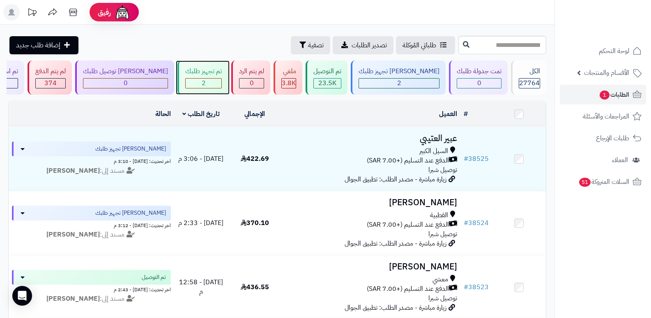
click at [203, 71] on div "تم تجهيز طلبك" at bounding box center [203, 71] width 37 height 9
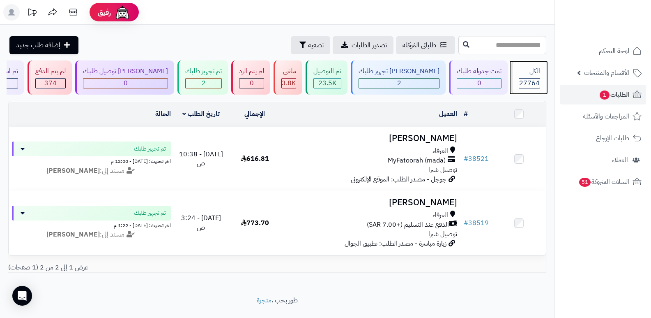
click at [527, 69] on div "الكل" at bounding box center [529, 71] width 21 height 9
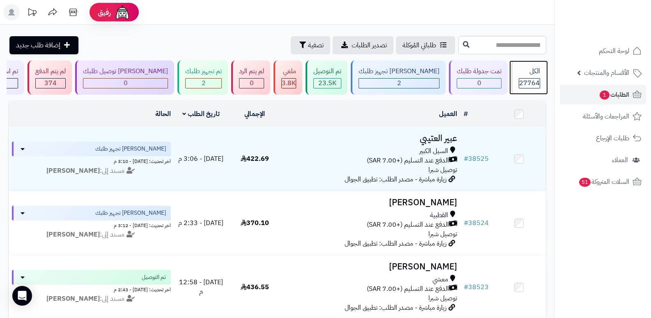
click at [535, 71] on div "الكل" at bounding box center [529, 71] width 21 height 9
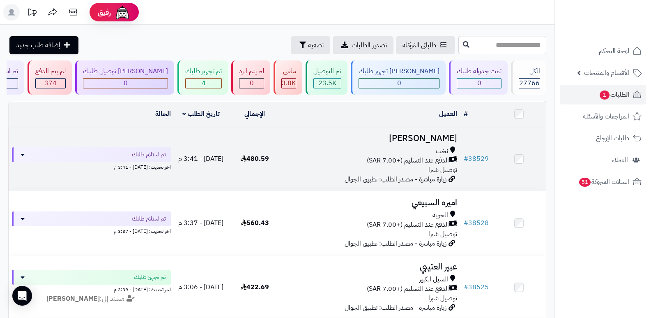
click at [434, 138] on h3 "ثامر الحارثي" at bounding box center [371, 138] width 173 height 9
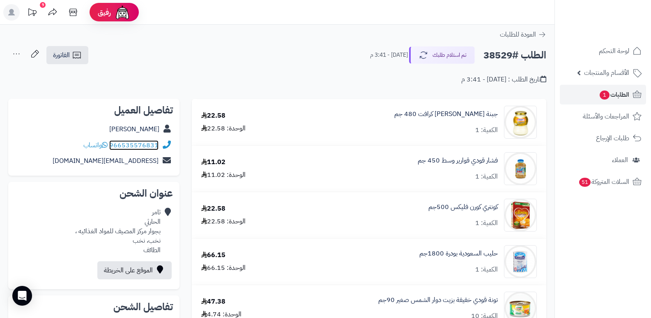
click at [111, 145] on link "966535576831" at bounding box center [133, 145] width 49 height 10
drag, startPoint x: 111, startPoint y: 144, endPoint x: 166, endPoint y: 144, distance: 55.5
click at [166, 144] on div "966535576831 واتساب" at bounding box center [94, 145] width 158 height 16
copy div "966535576831"
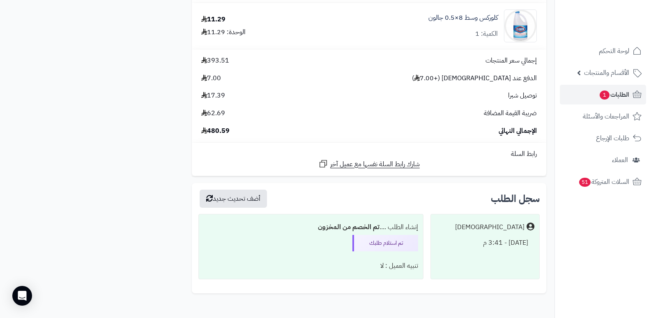
scroll to position [841, 0]
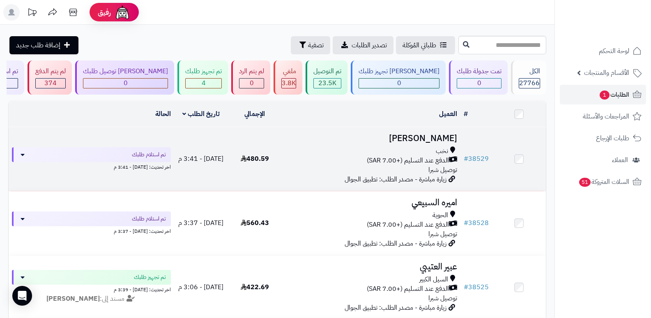
click at [445, 141] on h3 "ثامر الحارثي" at bounding box center [371, 138] width 173 height 9
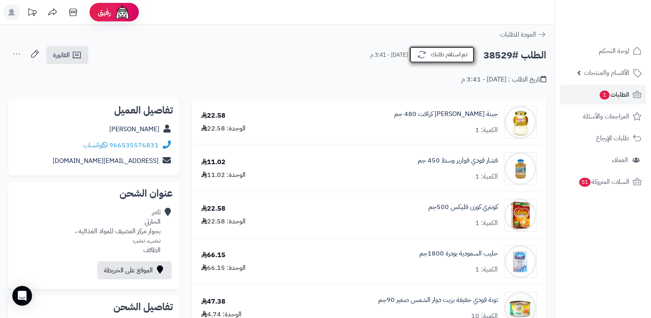
click at [429, 56] on button "تم استلام طلبك" at bounding box center [442, 54] width 66 height 17
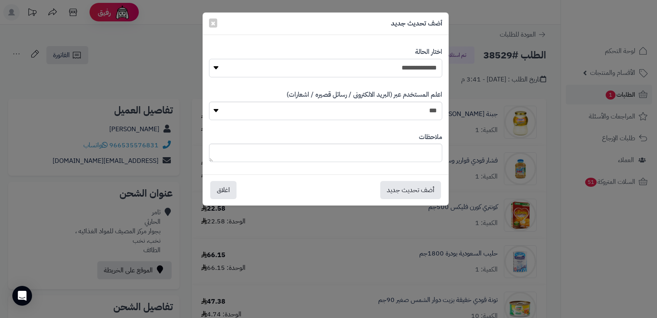
click at [395, 67] on select "**********" at bounding box center [325, 68] width 233 height 18
select select "*"
click at [209, 59] on select "**********" at bounding box center [325, 68] width 233 height 18
click at [413, 189] on button "أضف تحديث جديد" at bounding box center [410, 189] width 61 height 18
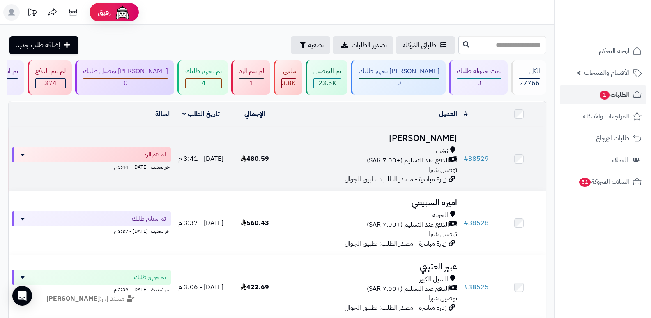
click at [438, 134] on h3 "[PERSON_NAME]" at bounding box center [371, 138] width 173 height 9
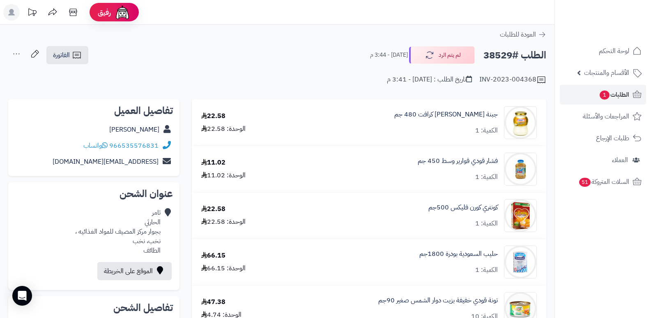
click at [609, 256] on nav "لوحة التحكم الأقسام والمنتجات المنتجات الأقسام الماركات مواصفات المنتجات مواصفا…" at bounding box center [603, 169] width 97 height 318
click at [446, 56] on button "لم يتم الرد" at bounding box center [442, 54] width 66 height 17
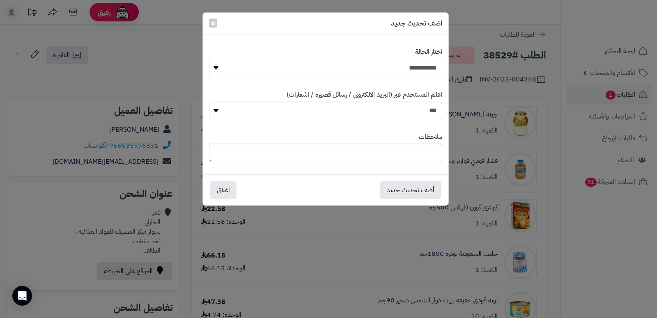
click at [387, 64] on select "**********" at bounding box center [325, 68] width 233 height 18
select select "*"
click at [209, 59] on select "**********" at bounding box center [325, 68] width 233 height 18
click at [411, 155] on textarea at bounding box center [325, 152] width 233 height 18
type textarea "****"
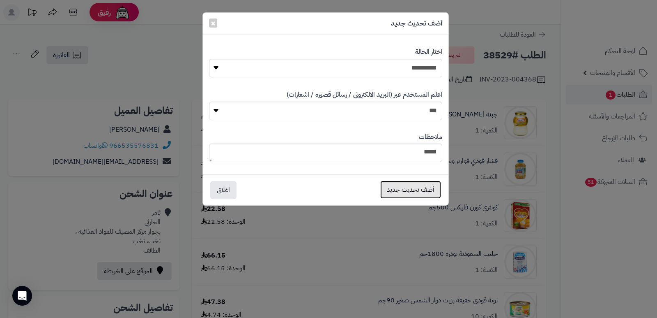
click at [413, 187] on button "أضف تحديث جديد" at bounding box center [410, 189] width 61 height 18
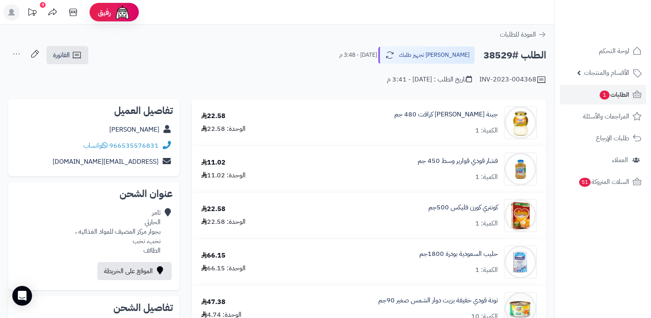
click at [11, 53] on icon at bounding box center [16, 54] width 16 height 16
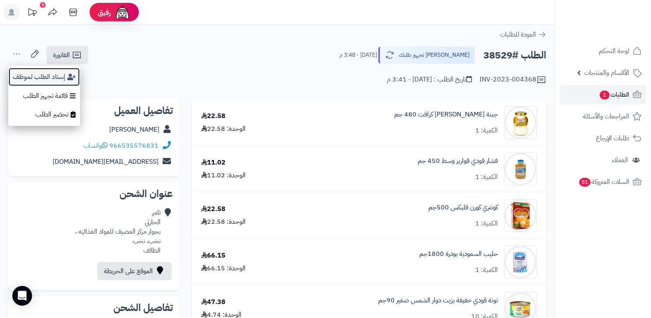
click at [35, 76] on button "إسناد الطلب لموظف" at bounding box center [44, 76] width 72 height 19
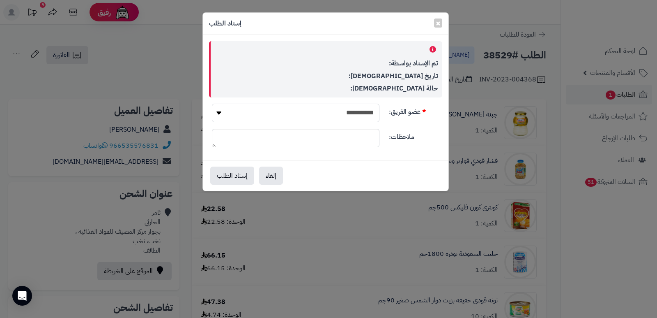
click at [333, 111] on select "**********" at bounding box center [296, 113] width 168 height 18
select select "**"
click at [212, 104] on select "**********" at bounding box center [296, 113] width 168 height 18
click at [228, 177] on button "إسناد الطلب" at bounding box center [232, 175] width 44 height 18
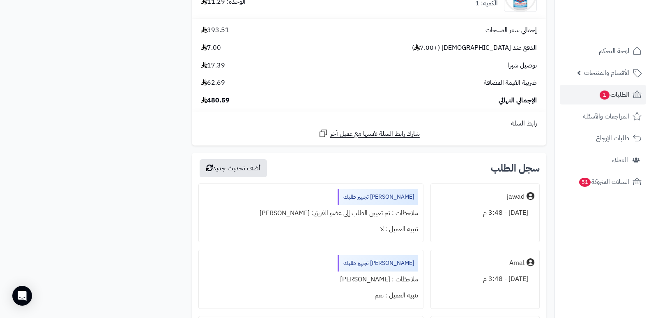
scroll to position [698, 0]
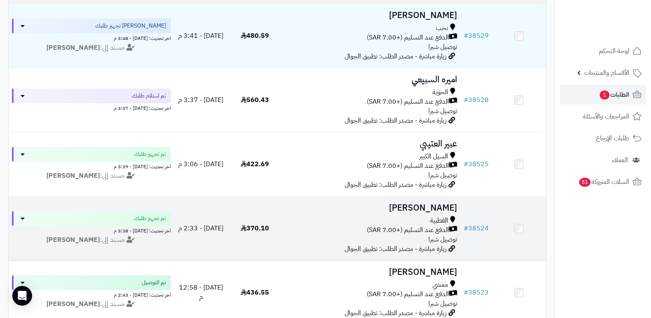
scroll to position [123, 0]
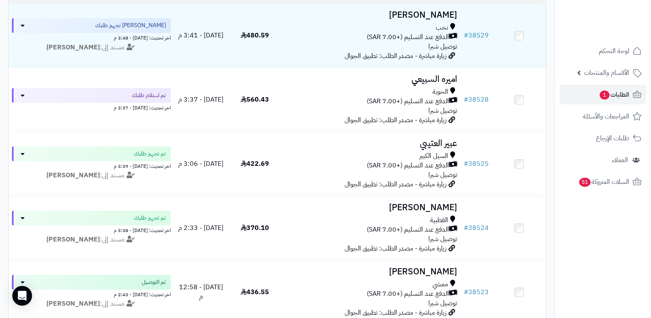
click at [622, 243] on nav "لوحة التحكم الأقسام والمنتجات المنتجات الأقسام الماركات مواصفات المنتجات مواصفا…" at bounding box center [603, 169] width 97 height 318
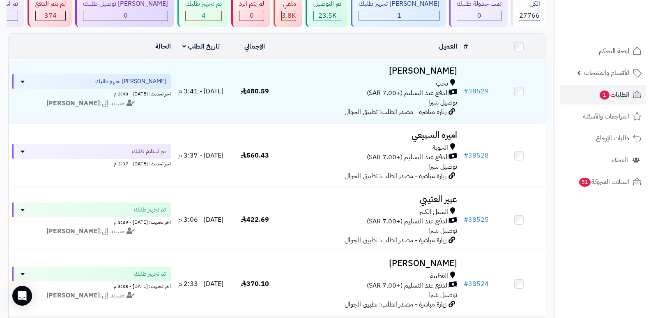
scroll to position [0, 0]
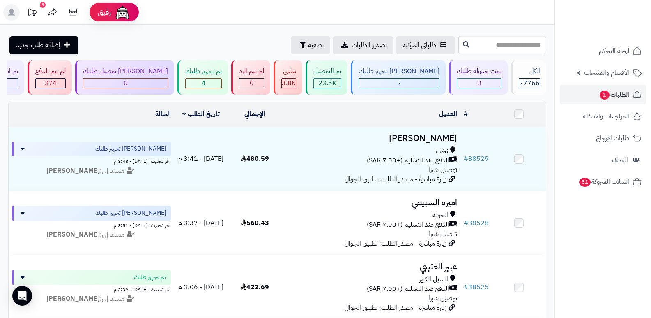
click at [414, 12] on header "رفيق ! 9 الطلبات معالجة مكتمل إرجاع المنتجات العملاء المتواجدون الان 28475 عملا…" at bounding box center [325, 12] width 651 height 25
click at [203, 78] on div "4" at bounding box center [204, 82] width 36 height 9
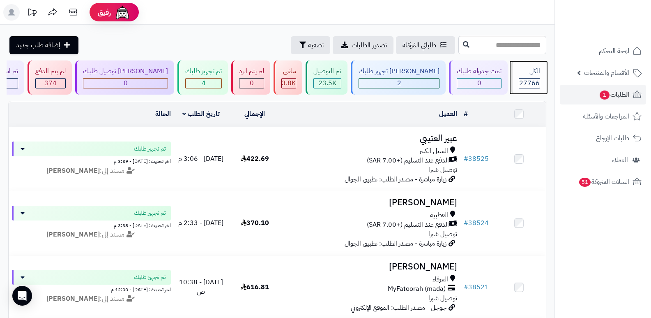
click at [525, 85] on span "27766" at bounding box center [529, 83] width 21 height 10
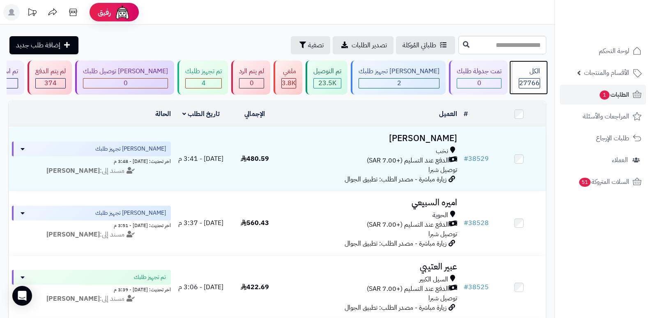
click at [528, 67] on div "الكل" at bounding box center [529, 71] width 21 height 9
click at [535, 82] on span "27766" at bounding box center [529, 83] width 21 height 10
click at [529, 81] on span "27766" at bounding box center [529, 83] width 21 height 10
click at [528, 70] on div "الكل" at bounding box center [529, 71] width 21 height 9
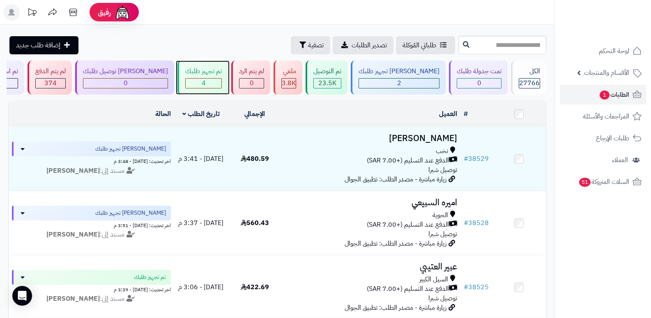
click at [203, 80] on div "4" at bounding box center [204, 82] width 36 height 9
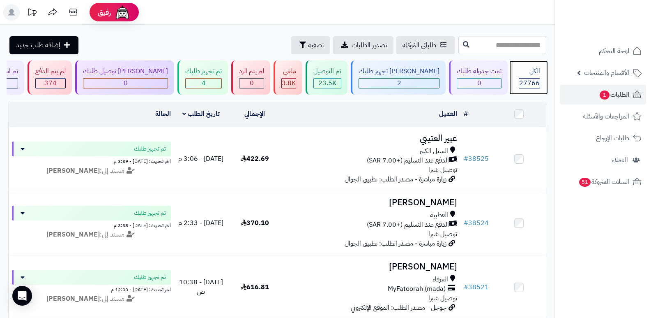
click at [519, 70] on div "الكل" at bounding box center [529, 71] width 21 height 9
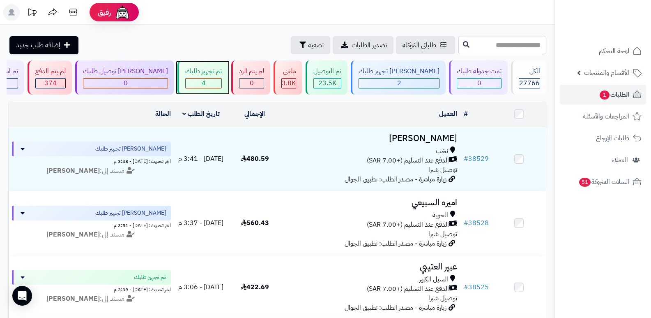
click at [228, 78] on div "تم تجهيز طلبك 4" at bounding box center [202, 77] width 51 height 34
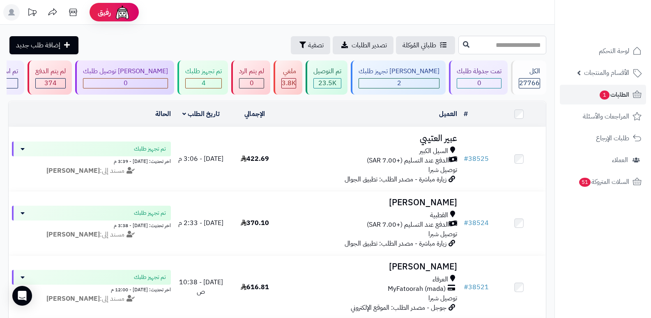
click at [484, 48] on input "text" at bounding box center [502, 45] width 88 height 18
type input "*****"
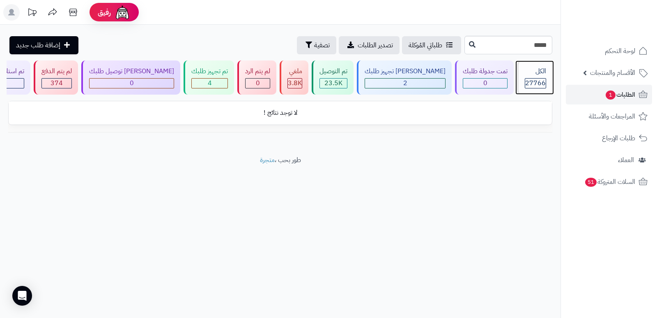
click at [532, 81] on span "27766" at bounding box center [535, 83] width 21 height 10
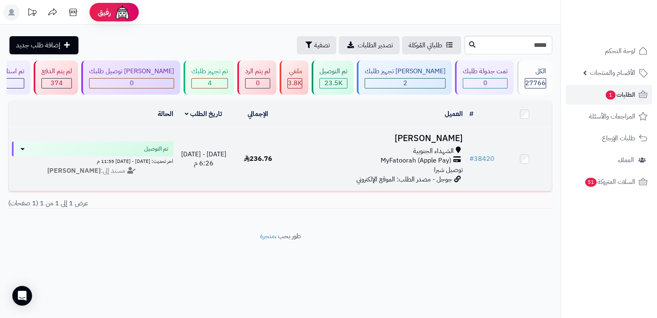
click at [434, 138] on h3 "Shahad Omar" at bounding box center [375, 138] width 175 height 9
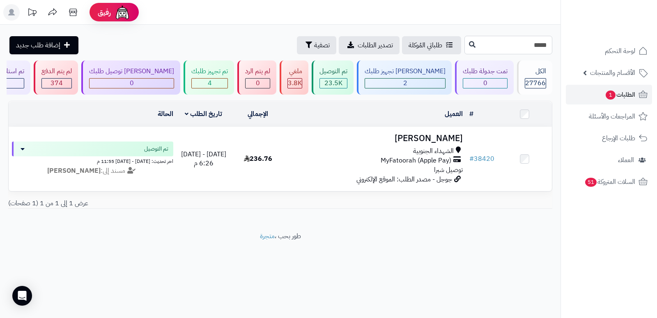
click at [539, 46] on input "*****" at bounding box center [509, 45] width 88 height 18
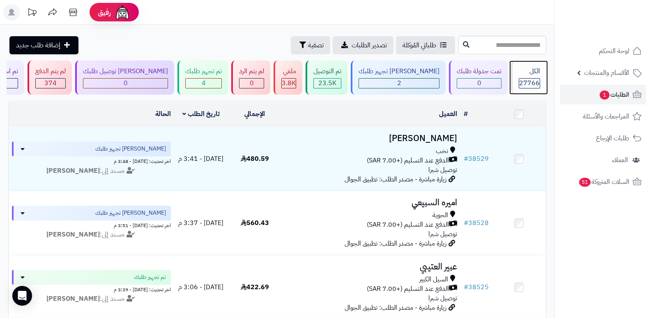
click at [531, 82] on span "27766" at bounding box center [529, 83] width 21 height 10
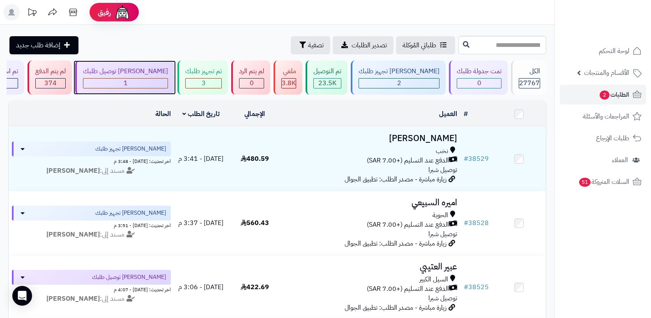
click at [147, 85] on div "1" at bounding box center [125, 82] width 84 height 9
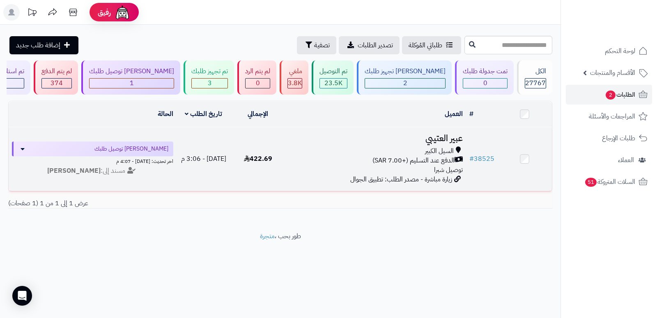
click at [445, 138] on h3 "عبير العتيبي" at bounding box center [375, 138] width 175 height 9
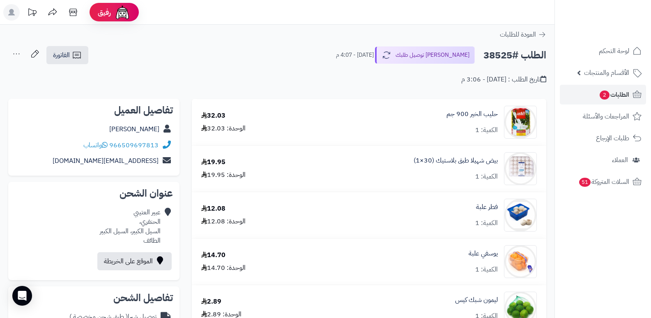
click at [588, 244] on nav "لوحة التحكم الأقسام والمنتجات المنتجات الأقسام الماركات مواصفات المنتجات مواصفا…" at bounding box center [603, 169] width 97 height 318
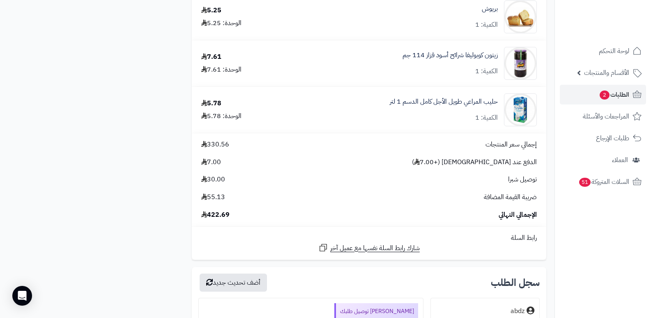
scroll to position [1397, 0]
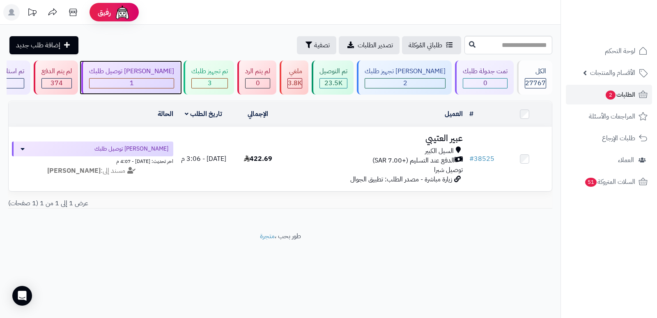
click at [169, 74] on div "[PERSON_NAME] توصيل طلبك" at bounding box center [131, 71] width 85 height 9
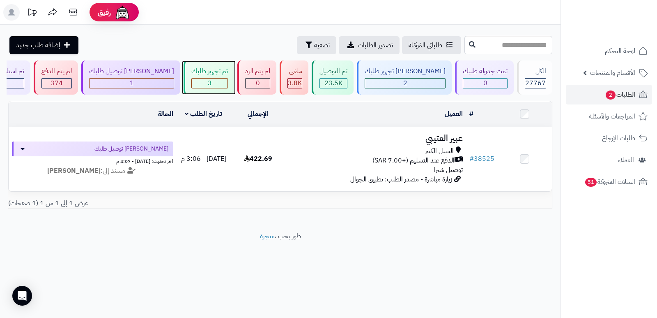
click at [212, 77] on div "تم تجهيز طلبك 3" at bounding box center [209, 77] width 51 height 34
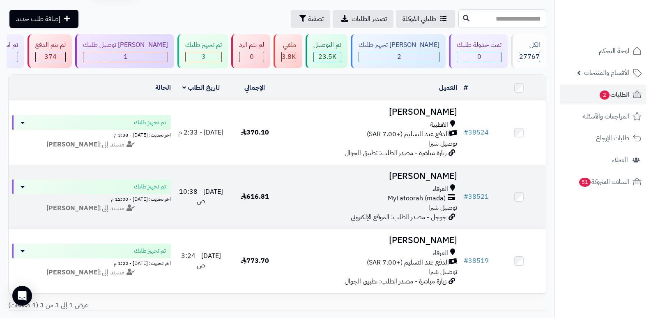
scroll to position [41, 0]
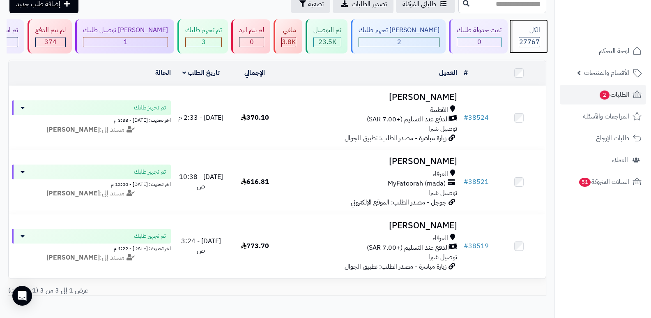
click at [522, 34] on div "الكل" at bounding box center [529, 29] width 21 height 9
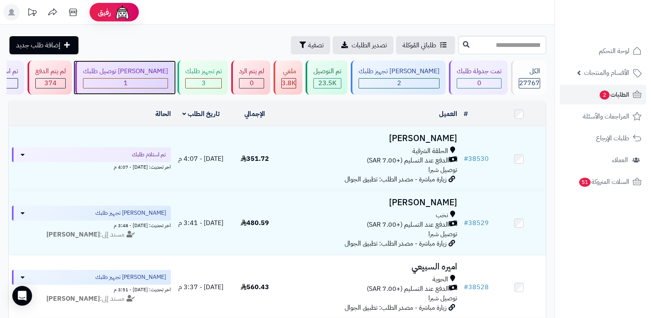
click at [163, 82] on div "1" at bounding box center [125, 82] width 84 height 9
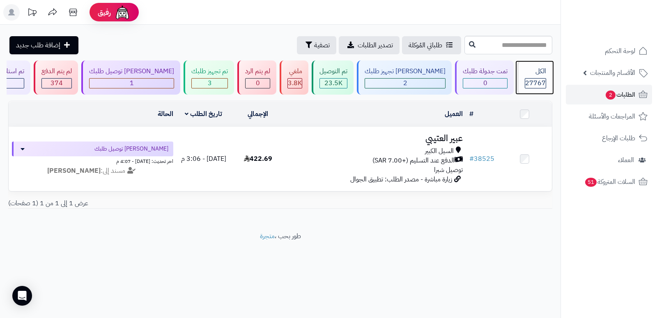
click at [546, 76] on div "الكل 27767" at bounding box center [534, 77] width 35 height 34
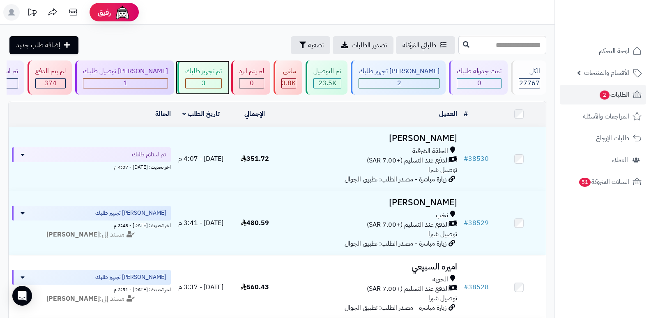
click at [220, 78] on div "3" at bounding box center [204, 82] width 36 height 9
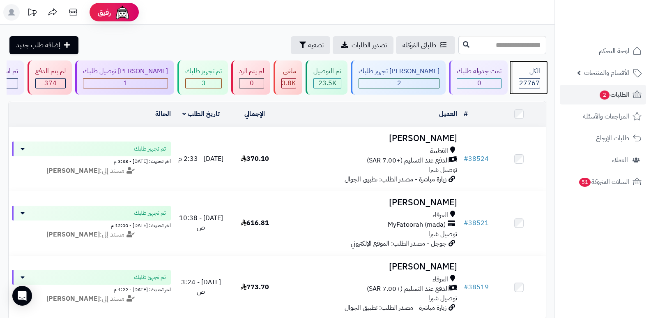
click at [532, 68] on div "الكل" at bounding box center [529, 71] width 21 height 9
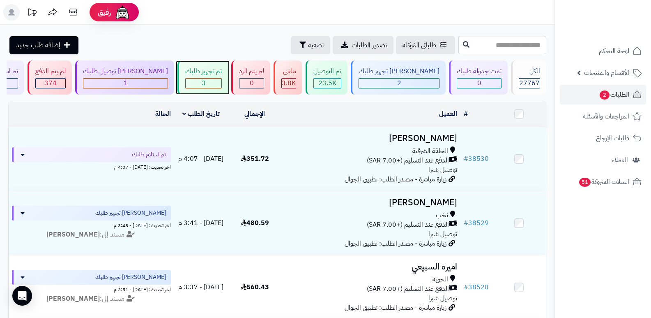
click at [221, 78] on div "3" at bounding box center [204, 82] width 36 height 9
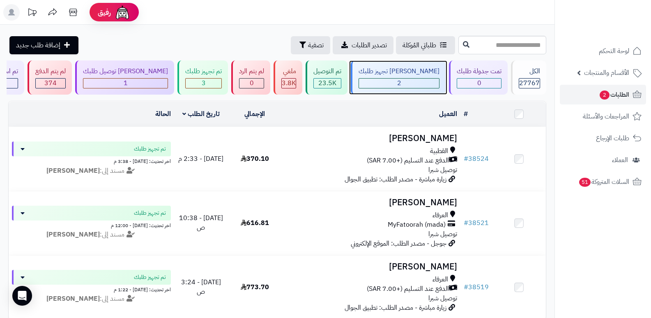
click at [418, 90] on div "[PERSON_NAME] تجهيز طلبك 2" at bounding box center [398, 77] width 95 height 34
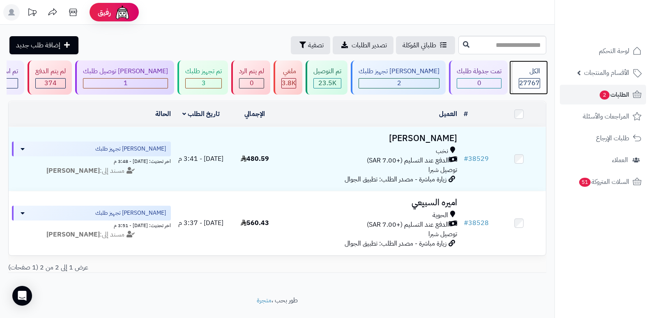
click at [520, 74] on div "الكل" at bounding box center [529, 71] width 21 height 9
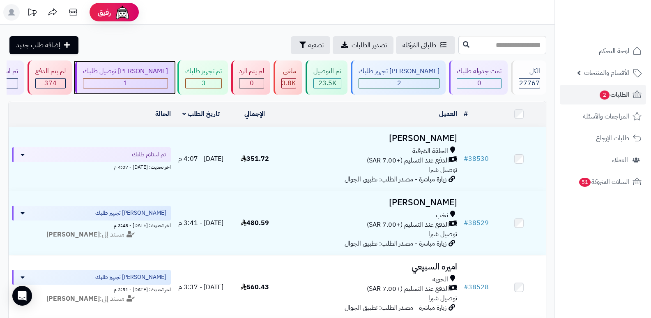
click at [149, 76] on div "[PERSON_NAME] توصيل طلبك 1" at bounding box center [124, 77] width 99 height 34
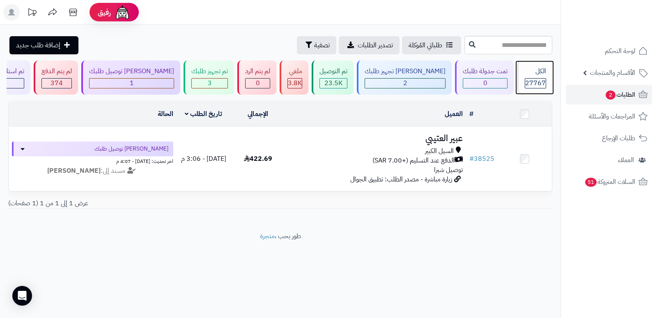
click at [530, 70] on div "الكل" at bounding box center [535, 71] width 21 height 9
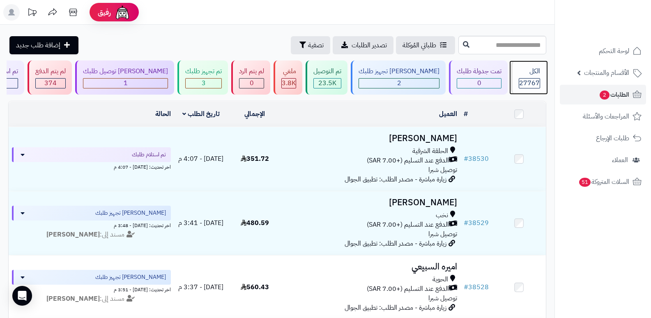
click at [530, 79] on span "27767" at bounding box center [529, 83] width 21 height 10
click at [509, 47] on input "text" at bounding box center [502, 45] width 88 height 18
type input "*****"
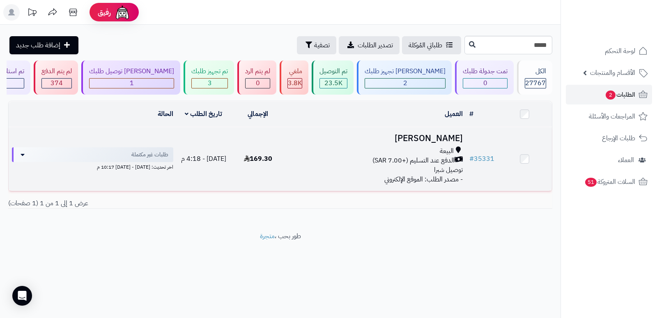
click at [439, 136] on h3 "سهام الجعيد" at bounding box center [375, 138] width 175 height 9
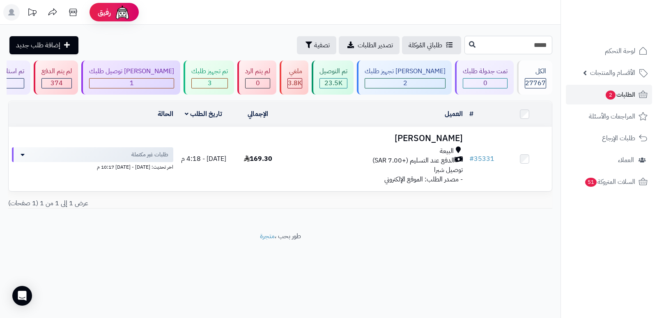
click at [532, 47] on input "*****" at bounding box center [509, 45] width 88 height 18
click at [532, 44] on input "*****" at bounding box center [509, 45] width 88 height 18
type input "*****"
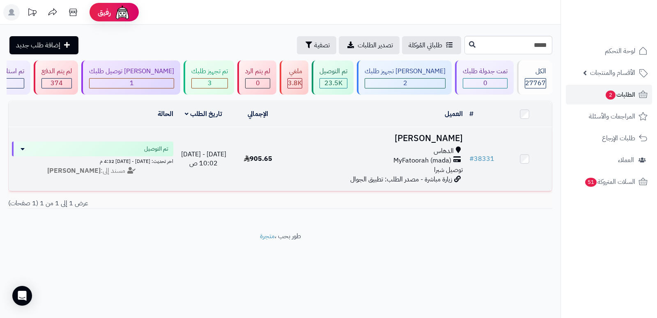
click at [433, 136] on h3 "سعيد العتيبي" at bounding box center [375, 138] width 175 height 9
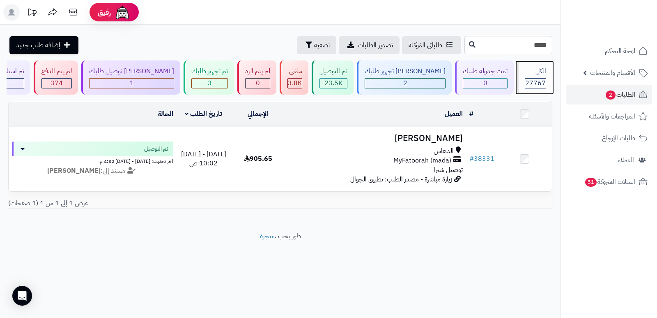
click at [535, 70] on div "الكل" at bounding box center [535, 71] width 21 height 9
click at [536, 49] on input "*****" at bounding box center [509, 45] width 88 height 18
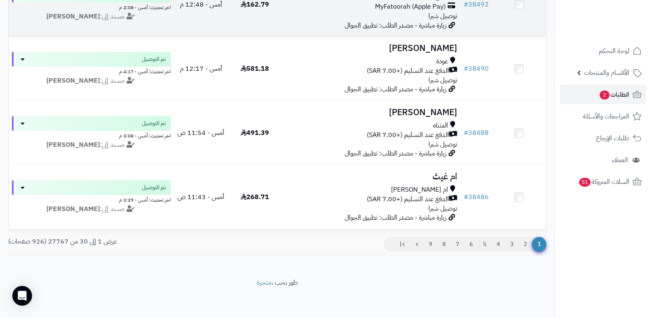
scroll to position [1814, 0]
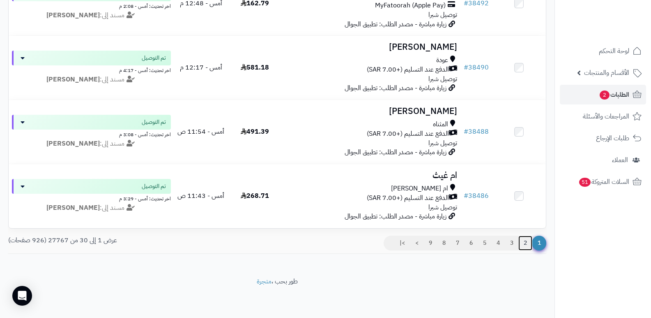
click at [526, 242] on link "2" at bounding box center [525, 242] width 14 height 15
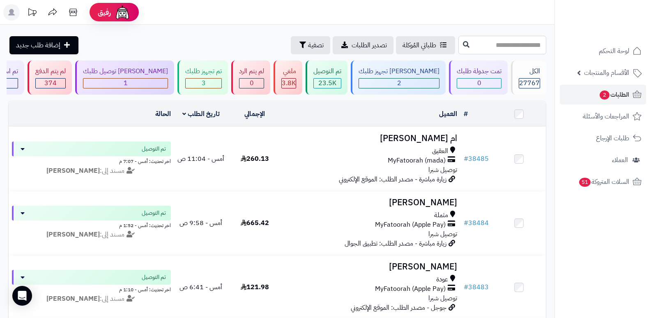
click at [505, 42] on input "text" at bounding box center [502, 45] width 88 height 18
type input "*****"
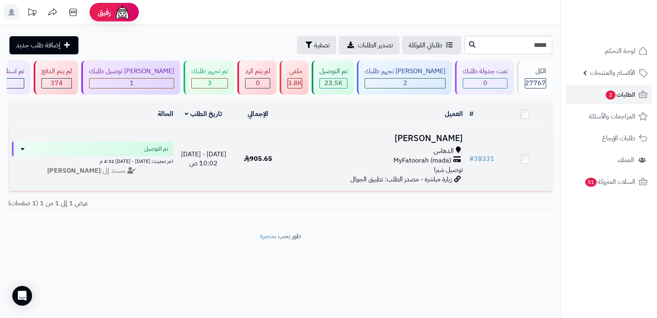
click at [446, 138] on h3 "سعيد العتيبي" at bounding box center [375, 138] width 175 height 9
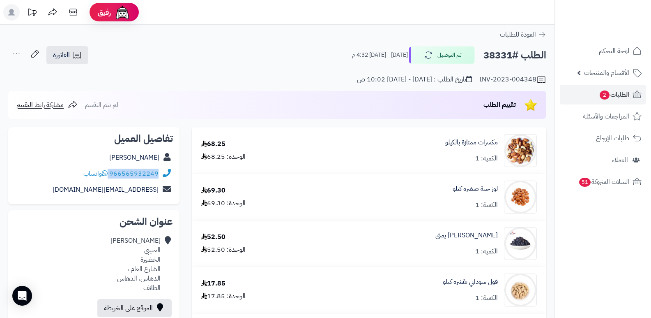
drag, startPoint x: 110, startPoint y: 173, endPoint x: 159, endPoint y: 171, distance: 49.7
click at [159, 171] on div "966565932249 واتساب" at bounding box center [94, 174] width 158 height 16
copy div "966565932249"
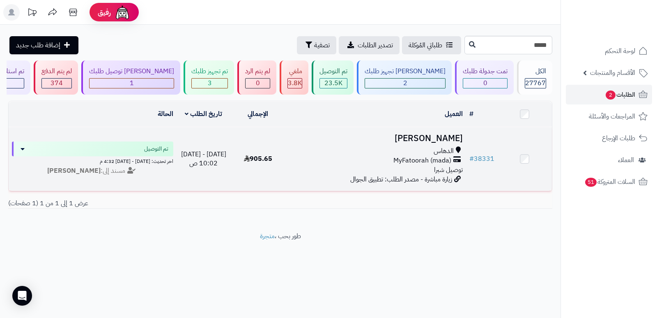
click at [435, 141] on h3 "[PERSON_NAME]" at bounding box center [375, 138] width 175 height 9
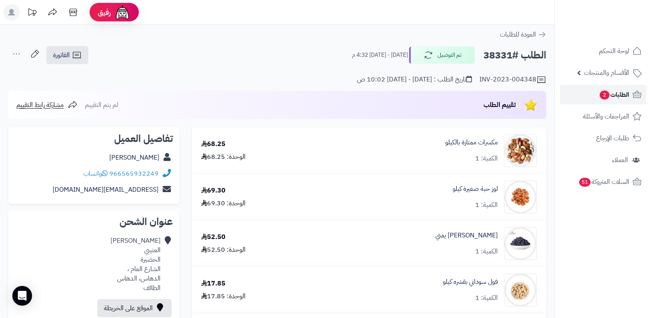
click at [612, 93] on span "الطلبات 2" at bounding box center [614, 95] width 30 height 12
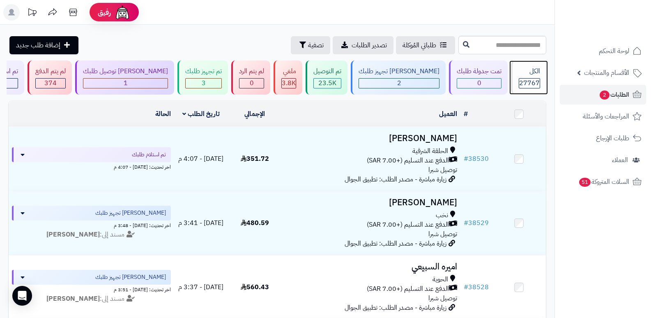
click at [529, 69] on div "الكل" at bounding box center [529, 71] width 21 height 9
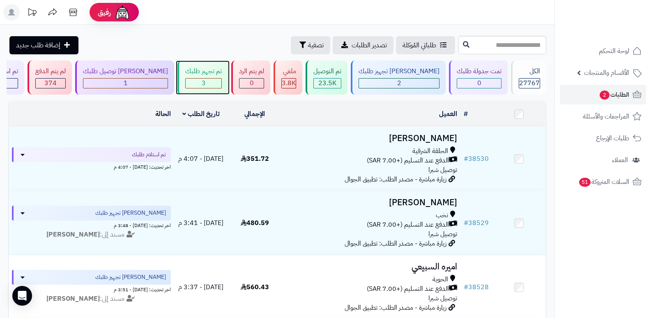
click at [222, 76] on div "تم تجهيز طلبك" at bounding box center [203, 71] width 37 height 9
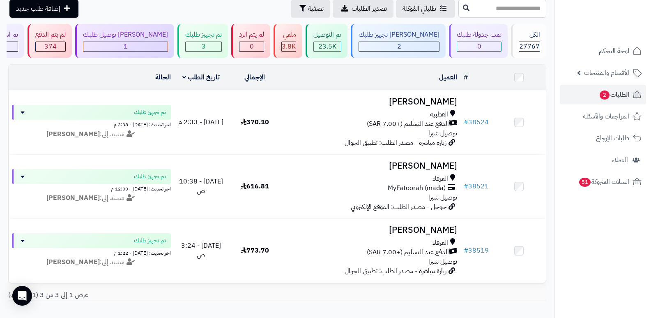
scroll to position [82, 0]
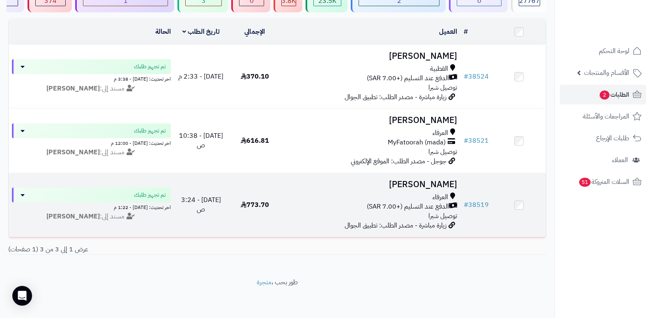
click at [450, 187] on h3 "[PERSON_NAME]" at bounding box center [371, 184] width 173 height 9
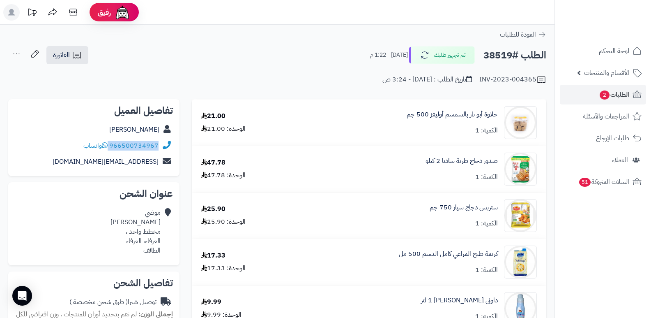
drag, startPoint x: 110, startPoint y: 144, endPoint x: 170, endPoint y: 147, distance: 59.6
click at [170, 147] on div "966500734967 واتساب" at bounding box center [94, 146] width 158 height 16
copy div "966500734967"
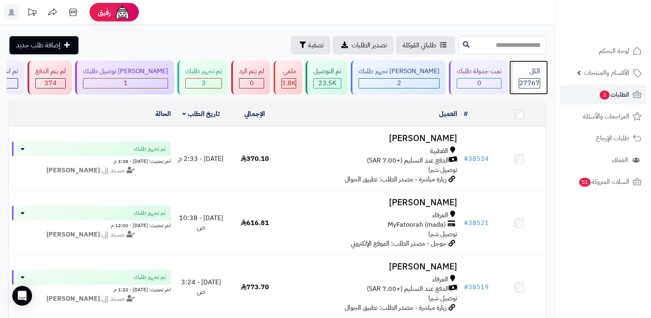
click at [520, 67] on div "الكل" at bounding box center [529, 71] width 21 height 9
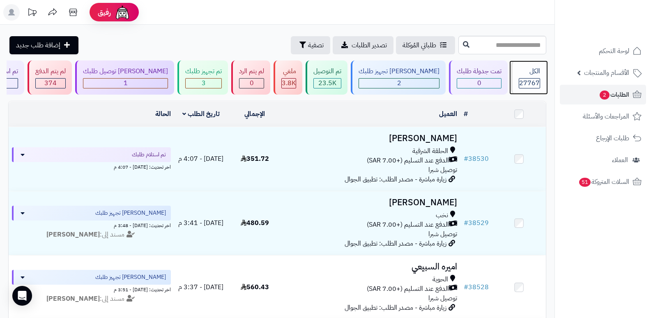
click at [520, 67] on div "الكل" at bounding box center [529, 71] width 21 height 9
click at [530, 77] on div "الكل 27767" at bounding box center [528, 77] width 35 height 34
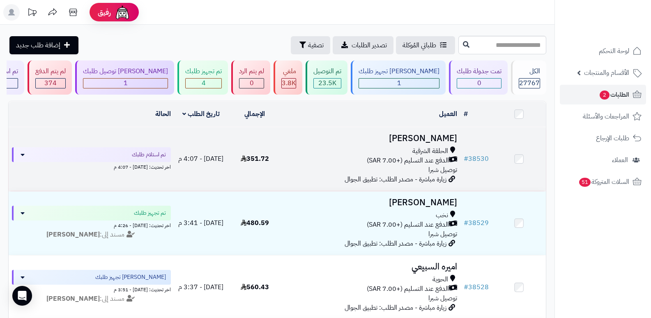
click at [424, 143] on td "سلمان غامدي الحلقة الشرقية الدفع عند التسليم (+7.00 SAR) توصيل شبرا زيارة مباشر…" at bounding box center [371, 159] width 179 height 64
click at [439, 139] on h3 "سلمان غامدي" at bounding box center [371, 138] width 173 height 9
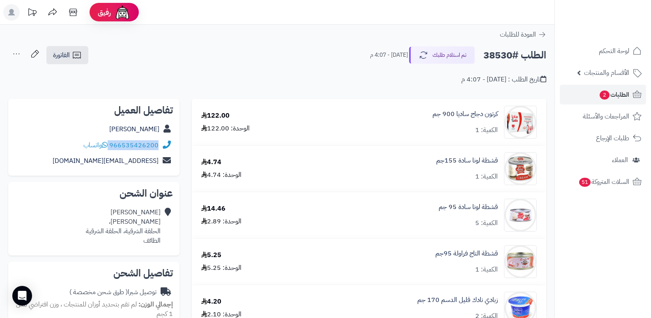
drag, startPoint x: 110, startPoint y: 143, endPoint x: 169, endPoint y: 145, distance: 59.2
click at [169, 145] on div "966535426200 واتساب" at bounding box center [94, 145] width 158 height 16
copy div "966535426200"
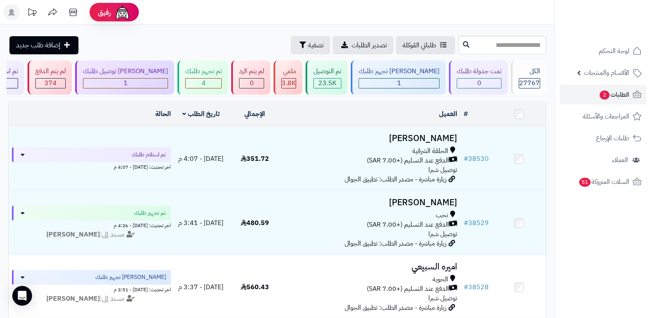
click at [577, 230] on nav "لوحة التحكم الأقسام والمنتجات المنتجات الأقسام الماركات مواصفات المنتجات مواصفا…" at bounding box center [603, 169] width 97 height 318
click at [222, 71] on div "تم تجهيز طلبك" at bounding box center [203, 71] width 37 height 9
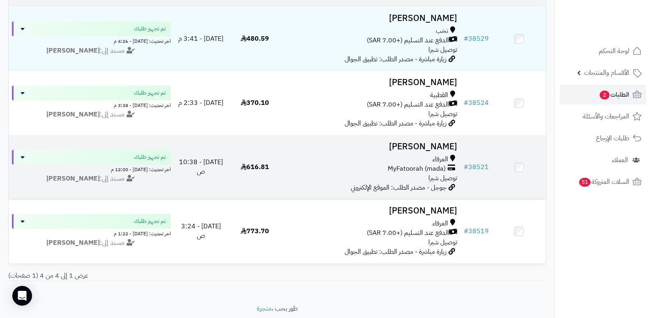
scroll to position [152, 0]
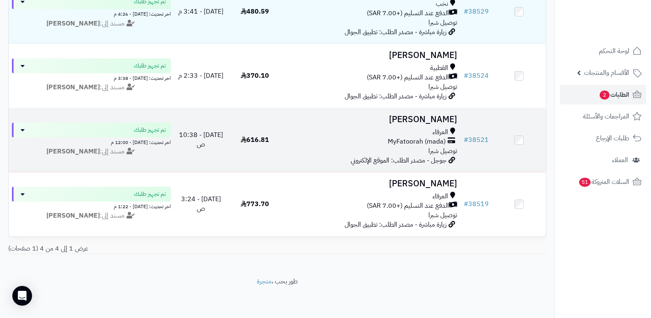
click at [439, 115] on h3 "[PERSON_NAME]" at bounding box center [371, 119] width 173 height 9
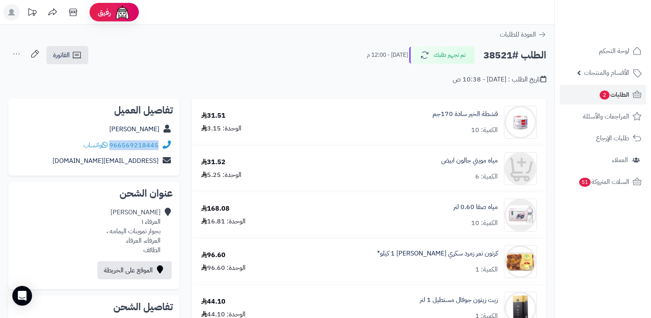
drag, startPoint x: 111, startPoint y: 144, endPoint x: 163, endPoint y: 145, distance: 52.6
click at [163, 145] on div "966569218445 واتساب" at bounding box center [94, 145] width 158 height 16
copy div "966569218445"
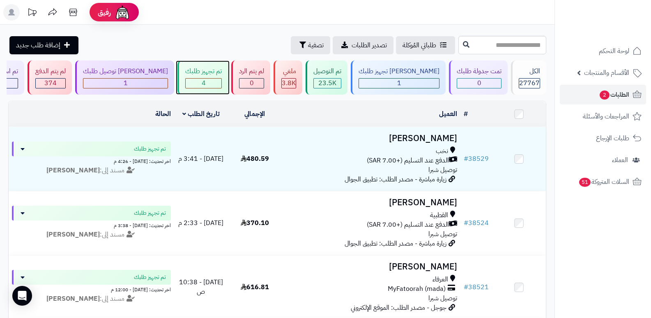
click at [222, 74] on div "تم تجهيز طلبك" at bounding box center [203, 71] width 37 height 9
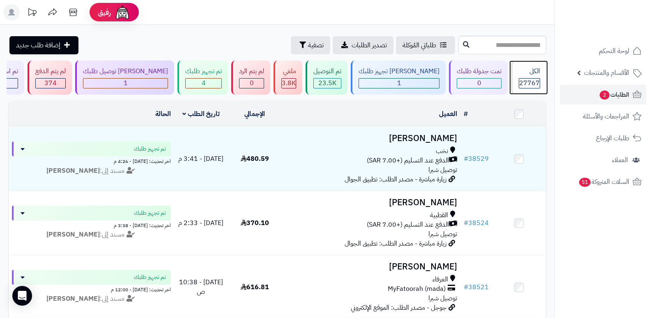
click at [533, 77] on div "الكل 27767" at bounding box center [528, 77] width 35 height 34
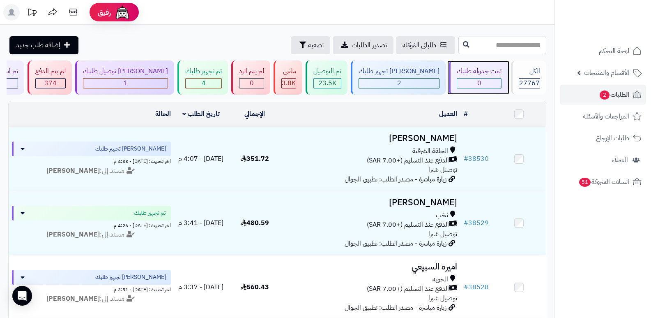
click at [465, 83] on div "0" at bounding box center [479, 82] width 44 height 9
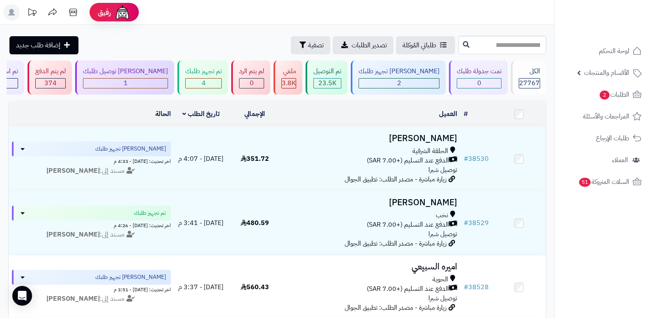
click at [11, 13] on icon at bounding box center [11, 12] width 7 height 7
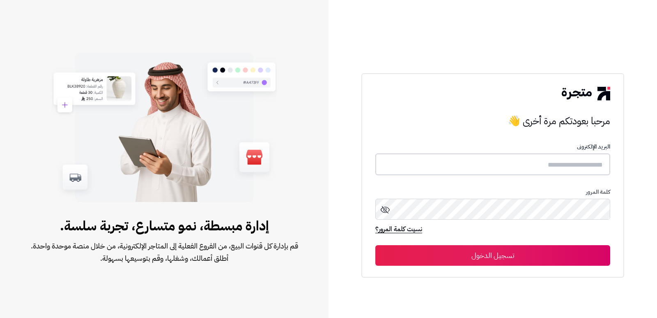
click at [490, 167] on input "text" at bounding box center [493, 164] width 235 height 22
type input "**********"
click at [376, 245] on button "تسجيل الدخول" at bounding box center [493, 255] width 235 height 21
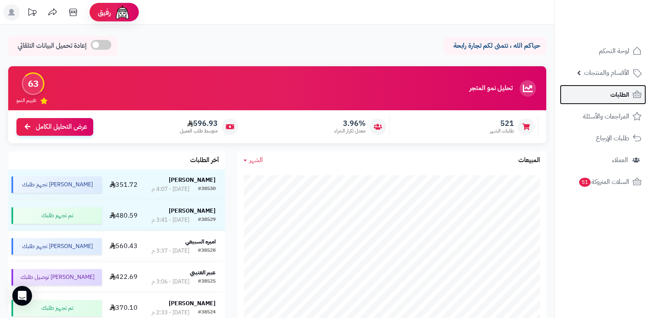
click at [624, 94] on span "الطلبات" at bounding box center [620, 95] width 19 height 12
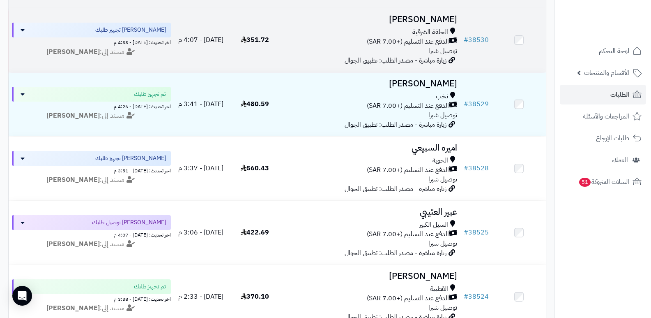
scroll to position [123, 0]
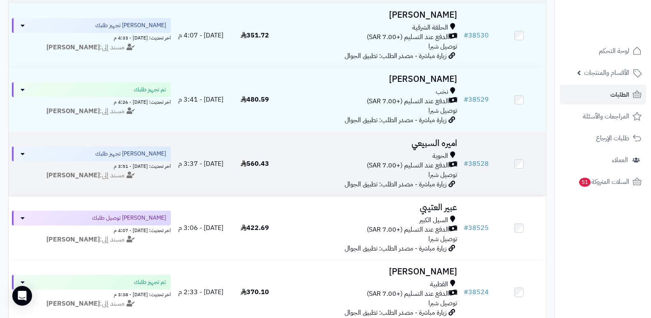
click at [437, 143] on h3 "اميره السبيعي" at bounding box center [371, 142] width 173 height 9
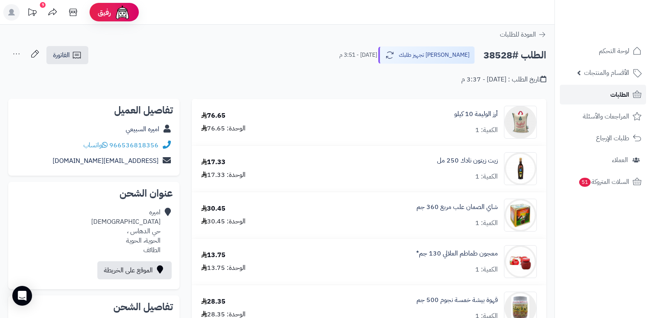
click at [617, 91] on span "الطلبات" at bounding box center [620, 95] width 19 height 12
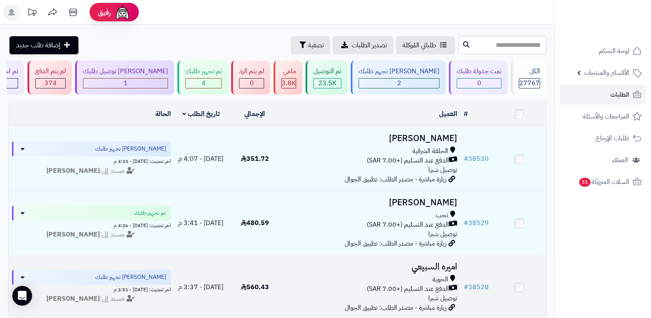
click at [431, 265] on h3 "اميره السبيعي" at bounding box center [371, 266] width 173 height 9
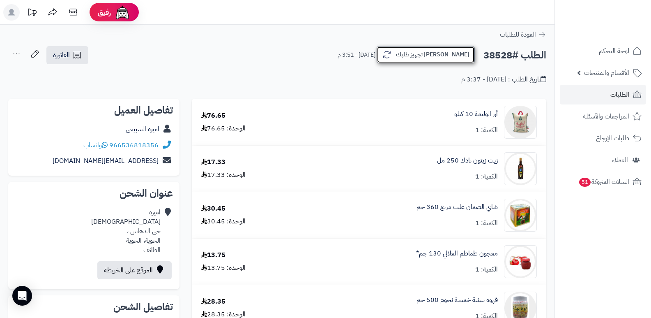
click at [442, 54] on button "[PERSON_NAME] تجهيز طلبك" at bounding box center [426, 54] width 98 height 17
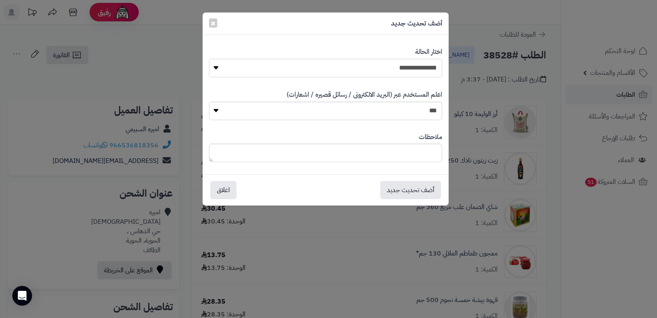
click at [426, 64] on select "**********" at bounding box center [325, 68] width 233 height 18
select select "*"
click at [209, 59] on select "**********" at bounding box center [325, 68] width 233 height 18
click at [403, 193] on button "أضف تحديث جديد" at bounding box center [410, 189] width 61 height 18
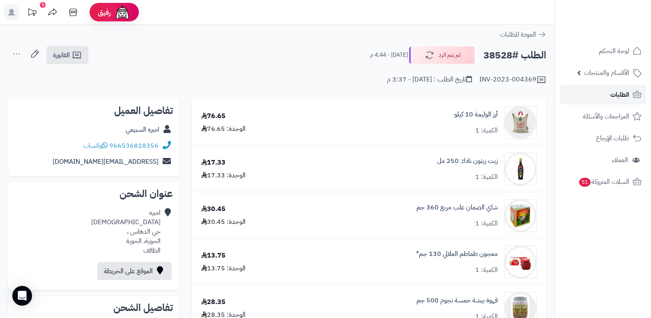
click at [610, 99] on link "الطلبات" at bounding box center [603, 95] width 86 height 20
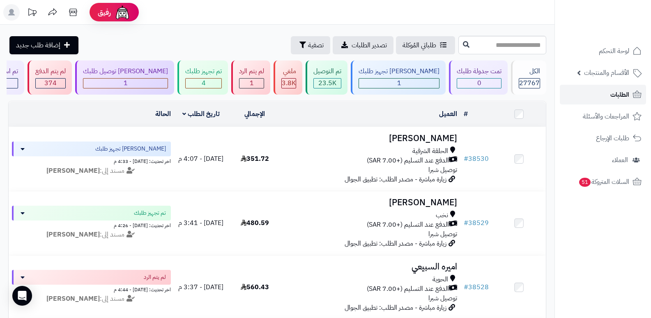
click at [610, 99] on link "الطلبات" at bounding box center [603, 95] width 86 height 20
click at [596, 88] on link "الطلبات" at bounding box center [603, 95] width 86 height 20
click at [615, 101] on link "الطلبات" at bounding box center [603, 95] width 86 height 20
click at [605, 95] on link "الطلبات" at bounding box center [603, 95] width 86 height 20
click at [619, 250] on nav "لوحة التحكم الأقسام والمنتجات المنتجات الأقسام الماركات مواصفات المنتجات مواصفا…" at bounding box center [603, 169] width 97 height 318
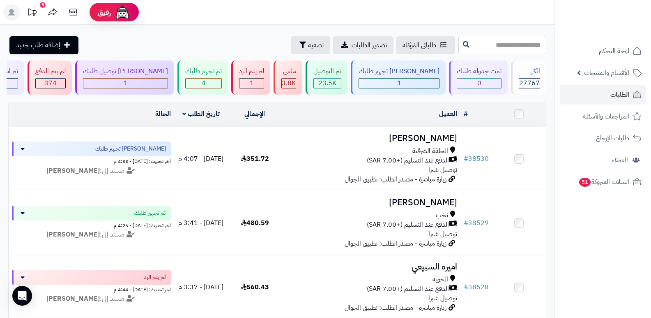
click at [503, 37] on input "text" at bounding box center [502, 45] width 88 height 18
type input "*****"
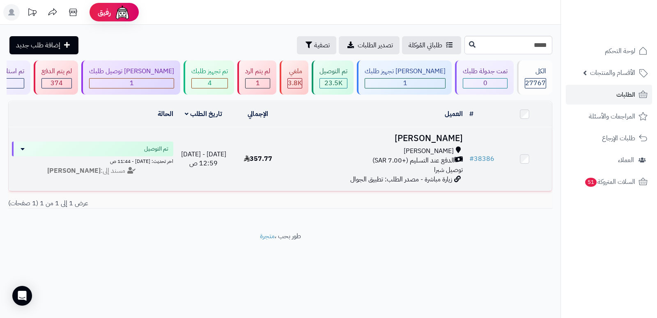
click at [449, 140] on h3 "[PERSON_NAME]" at bounding box center [375, 138] width 175 height 9
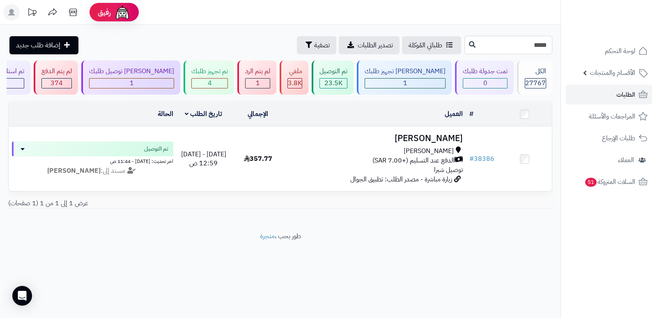
click at [538, 42] on input "*****" at bounding box center [509, 45] width 88 height 18
type input "*****"
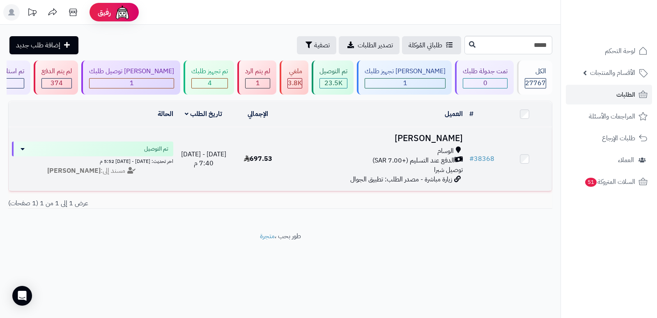
click at [449, 141] on h3 "[PERSON_NAME]" at bounding box center [375, 138] width 175 height 9
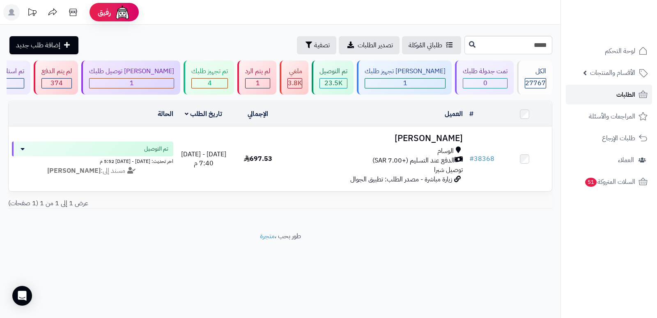
click at [617, 92] on span "الطلبات" at bounding box center [626, 95] width 19 height 12
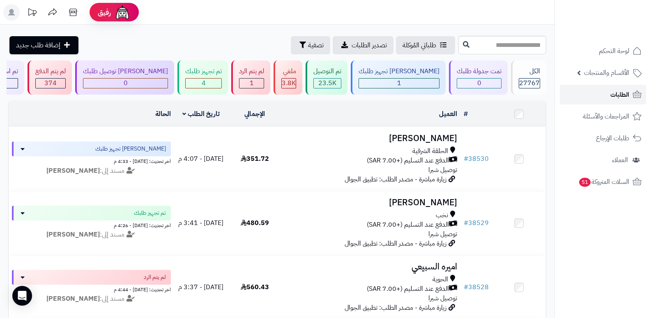
click at [616, 88] on link "الطلبات" at bounding box center [603, 95] width 86 height 20
click at [607, 93] on link "الطلبات" at bounding box center [603, 95] width 86 height 20
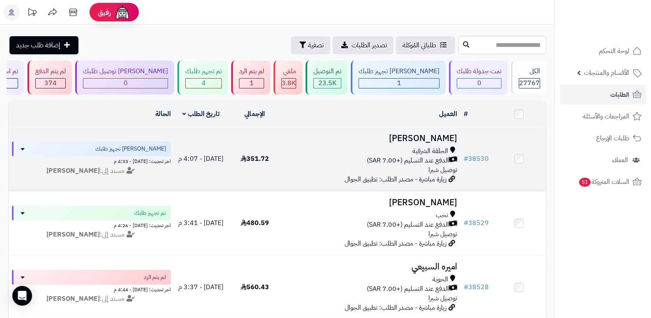
click at [427, 139] on h3 "[PERSON_NAME]" at bounding box center [371, 138] width 173 height 9
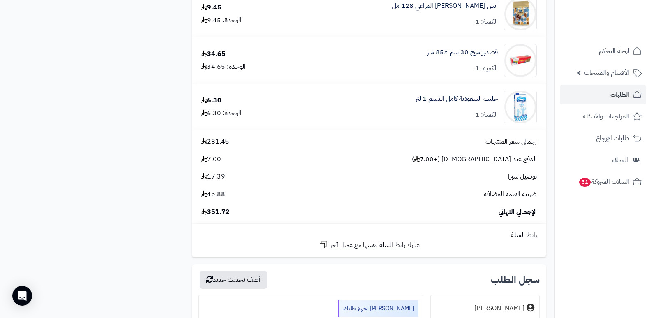
scroll to position [781, 0]
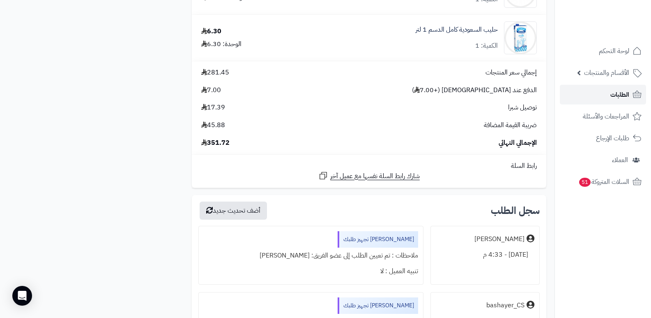
click at [595, 97] on link "الطلبات" at bounding box center [603, 95] width 86 height 20
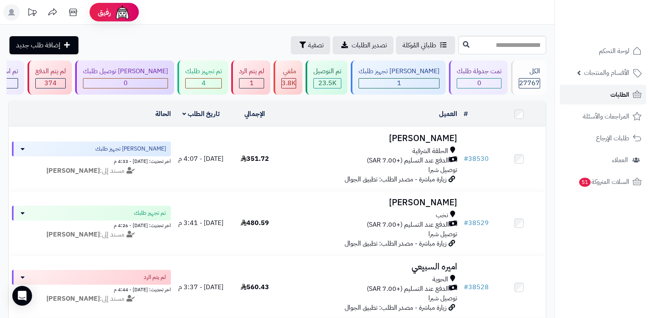
click at [622, 89] on span "الطلبات" at bounding box center [620, 95] width 19 height 12
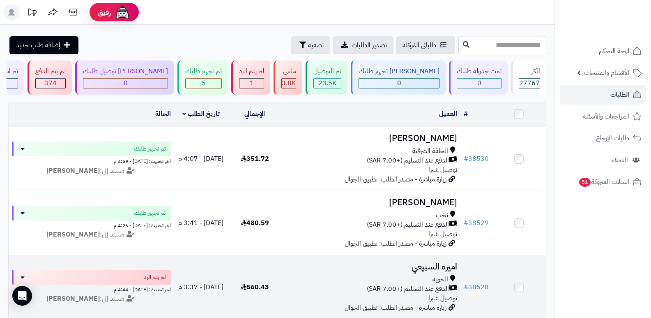
click at [429, 267] on h3 "اميره السبيعي" at bounding box center [371, 266] width 173 height 9
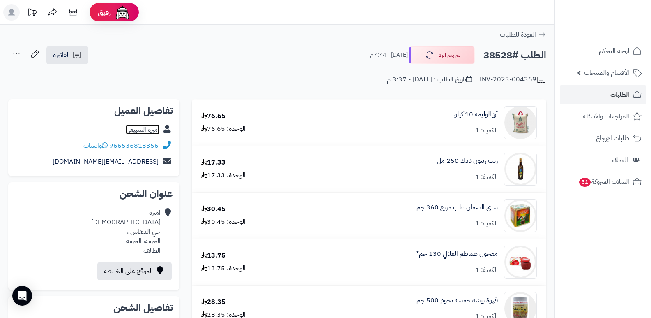
click at [145, 131] on link "اميره السبيعي" at bounding box center [143, 129] width 34 height 10
click at [601, 90] on link "الطلبات" at bounding box center [603, 95] width 86 height 20
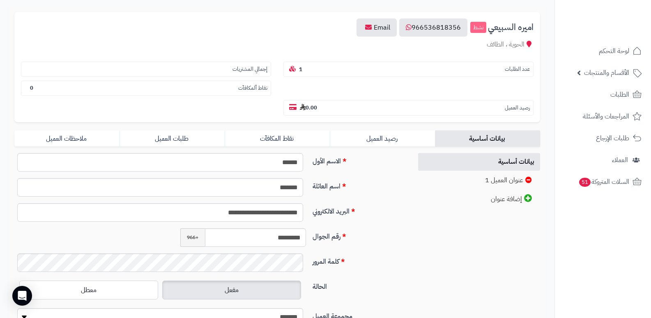
scroll to position [123, 0]
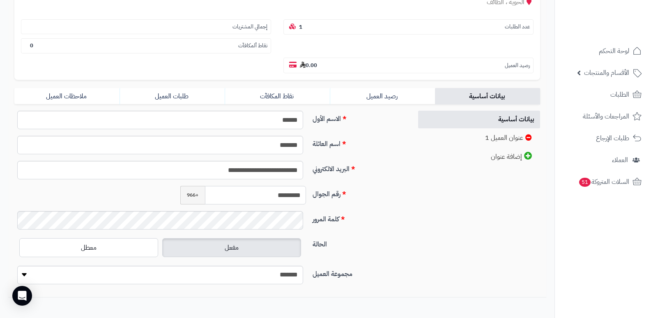
click at [294, 194] on input "*********" at bounding box center [255, 195] width 101 height 18
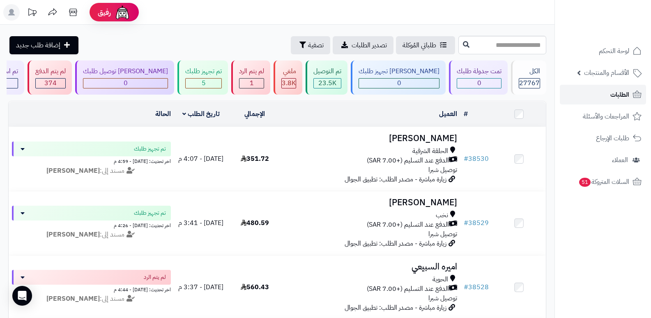
click at [615, 96] on span "الطلبات" at bounding box center [620, 95] width 19 height 12
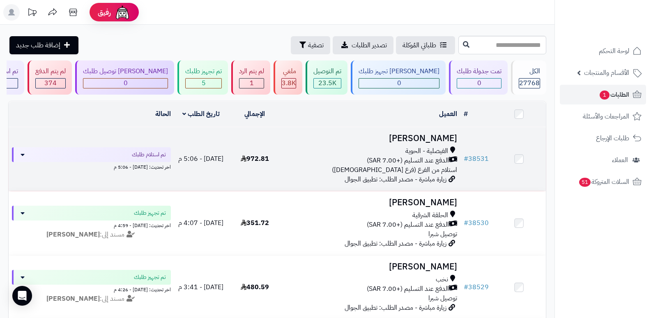
click at [406, 134] on h3 "[PERSON_NAME]" at bounding box center [371, 138] width 173 height 9
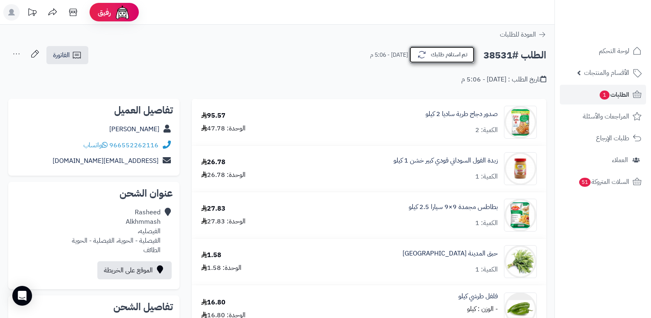
click at [442, 56] on button "تم استلام طلبك" at bounding box center [442, 54] width 66 height 17
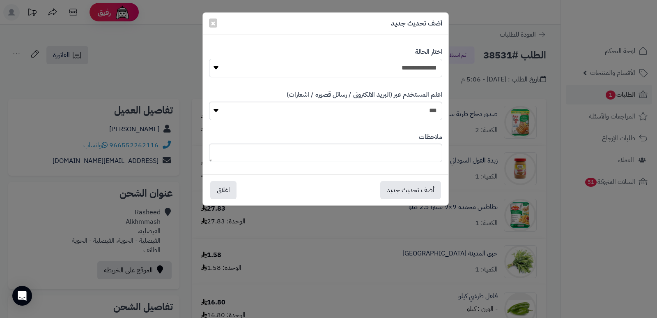
click at [419, 69] on select "**********" at bounding box center [325, 68] width 233 height 18
select select "*"
click at [209, 59] on select "**********" at bounding box center [325, 68] width 233 height 18
click at [400, 190] on button "أضف تحديث جديد" at bounding box center [410, 189] width 61 height 18
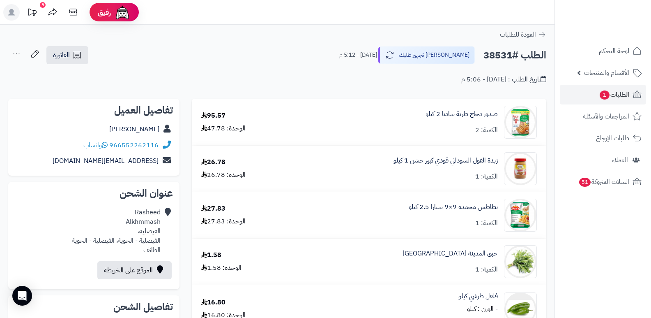
click at [347, 66] on div "تاريخ الطلب : [DATE] - 5:06 م" at bounding box center [277, 74] width 538 height 19
click at [18, 54] on icon at bounding box center [16, 54] width 16 height 16
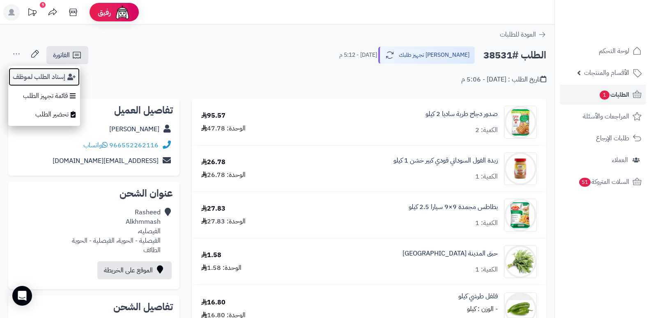
click at [37, 79] on button "إسناد الطلب لموظف" at bounding box center [44, 76] width 72 height 19
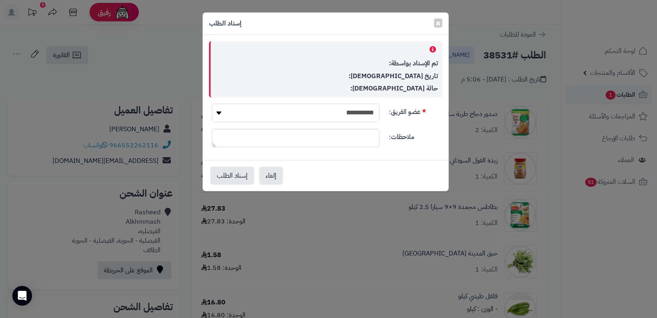
click at [292, 111] on select "**********" at bounding box center [296, 113] width 168 height 18
select select "**"
click at [212, 104] on select "**********" at bounding box center [296, 113] width 168 height 18
click at [240, 173] on button "إسناد الطلب" at bounding box center [232, 175] width 44 height 18
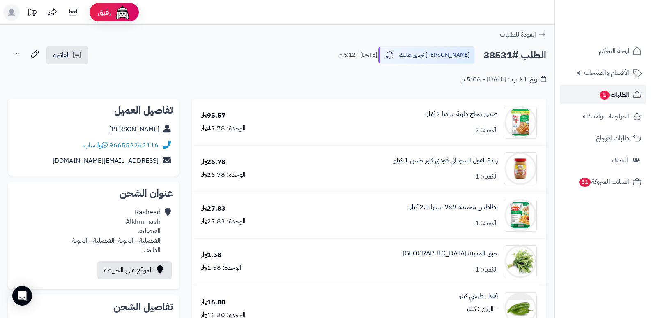
click at [615, 92] on span "الطلبات 1" at bounding box center [614, 95] width 30 height 12
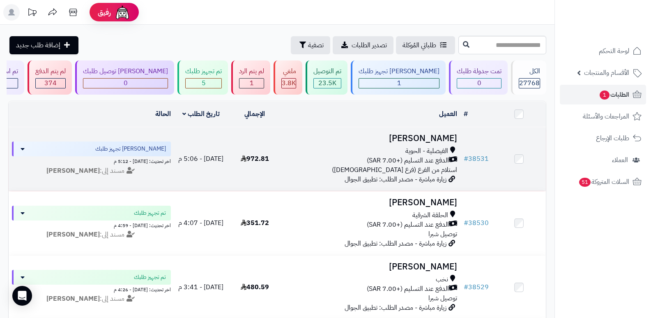
click at [412, 138] on h3 "Rasheed Alkhmmash" at bounding box center [371, 138] width 173 height 9
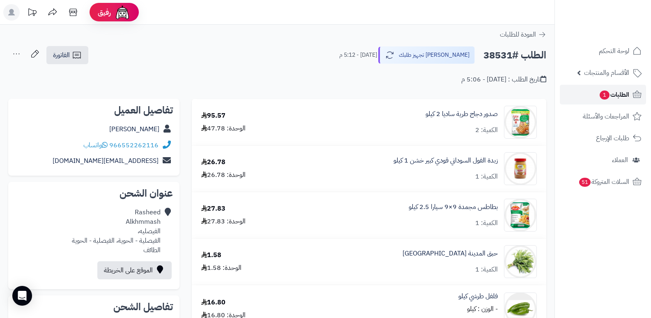
click at [601, 93] on span "1" at bounding box center [605, 94] width 10 height 9
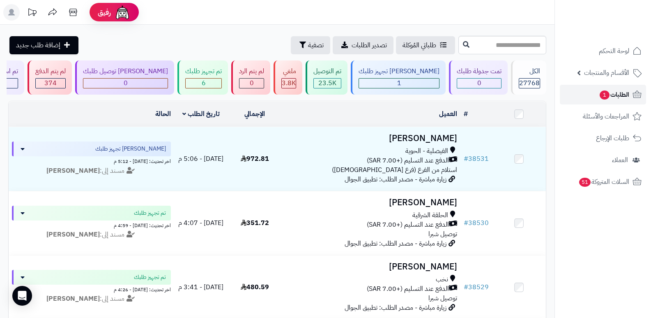
click at [620, 92] on span "الطلبات 1" at bounding box center [614, 95] width 30 height 12
click at [617, 99] on span "الطلبات 1" at bounding box center [614, 95] width 30 height 12
click at [615, 99] on span "الطلبات 1" at bounding box center [614, 95] width 30 height 12
click at [623, 100] on link "الطلبات 1" at bounding box center [603, 95] width 86 height 20
click at [624, 95] on span "الطلبات 1" at bounding box center [614, 95] width 30 height 12
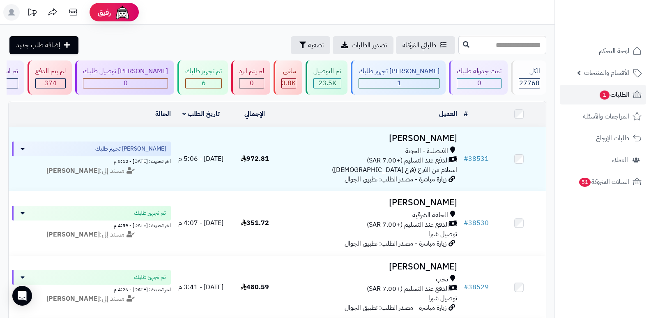
click at [624, 95] on span "الطلبات 1" at bounding box center [614, 95] width 30 height 12
click at [622, 93] on span "الطلبات 1" at bounding box center [614, 95] width 30 height 12
click at [625, 92] on span "الطلبات 1" at bounding box center [614, 95] width 30 height 12
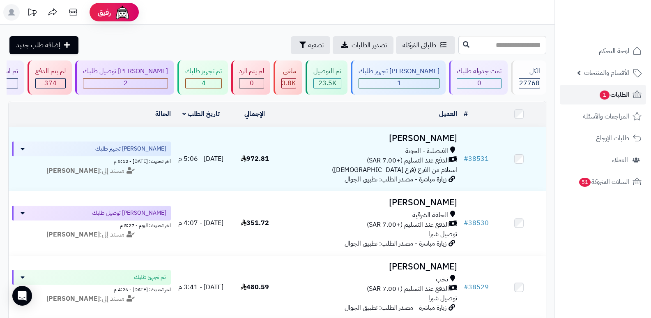
click at [614, 93] on span "الطلبات 1" at bounding box center [614, 95] width 30 height 12
click at [622, 90] on span "الطلبات 1" at bounding box center [614, 95] width 30 height 12
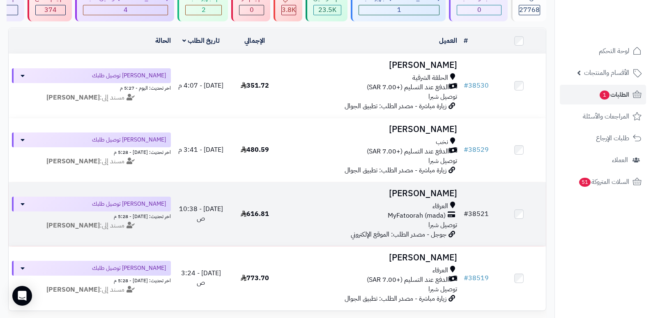
scroll to position [82, 0]
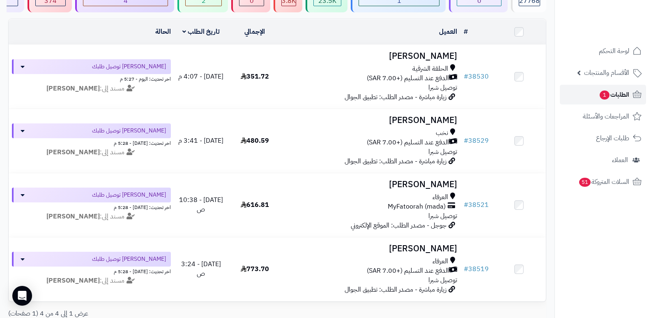
click at [616, 99] on span "الطلبات 1" at bounding box center [614, 95] width 30 height 12
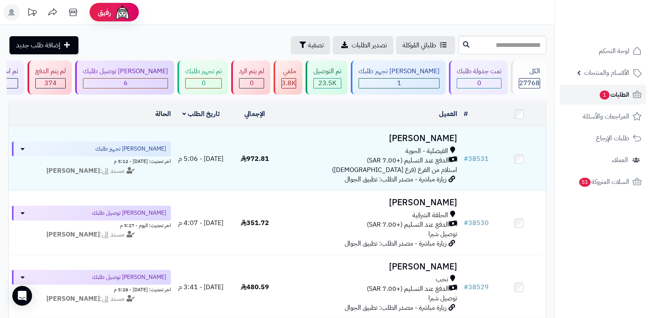
click at [627, 94] on span "الطلبات 1" at bounding box center [614, 95] width 30 height 12
click at [608, 88] on link "الطلبات 1" at bounding box center [603, 95] width 86 height 20
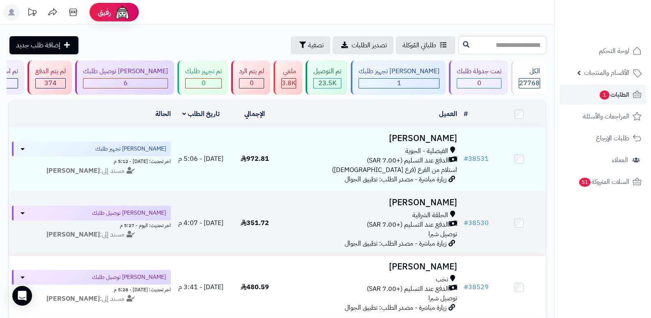
click at [266, 225] on span "351.72" at bounding box center [255, 223] width 28 height 10
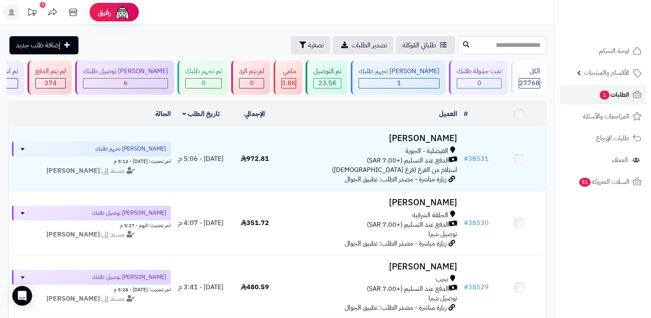
click at [621, 92] on span "الطلبات 1" at bounding box center [614, 95] width 30 height 12
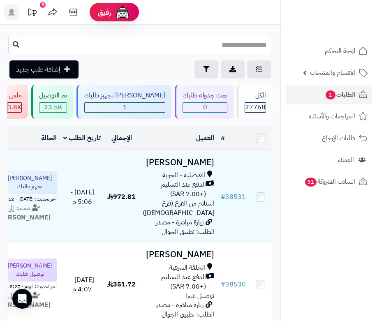
click at [258, 41] on input "text" at bounding box center [140, 45] width 264 height 18
type input "*****"
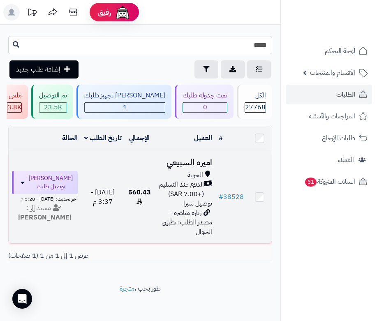
click at [179, 167] on h3 "اميره السبيعي" at bounding box center [184, 162] width 55 height 9
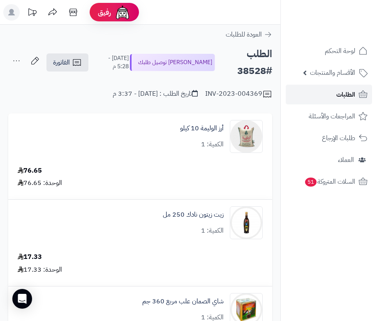
click at [339, 95] on span "الطلبات" at bounding box center [345, 95] width 19 height 12
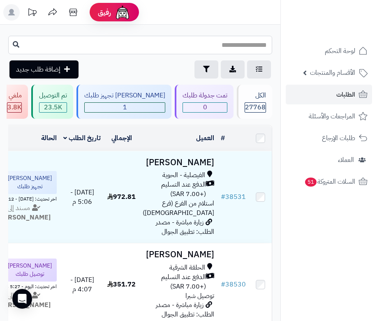
click at [258, 41] on input "text" at bounding box center [140, 45] width 264 height 18
type input "*****"
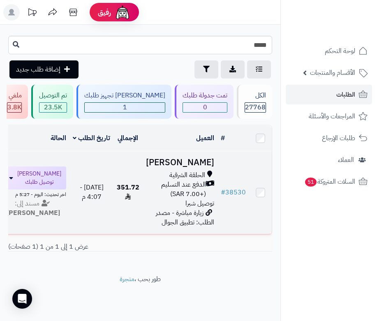
click at [190, 165] on h3 "[PERSON_NAME]" at bounding box center [180, 162] width 68 height 9
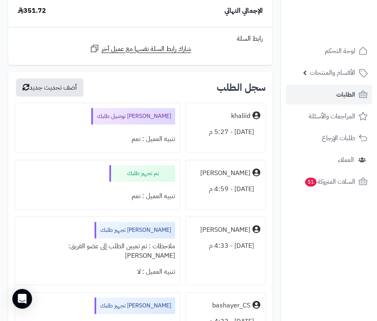
scroll to position [1552, 0]
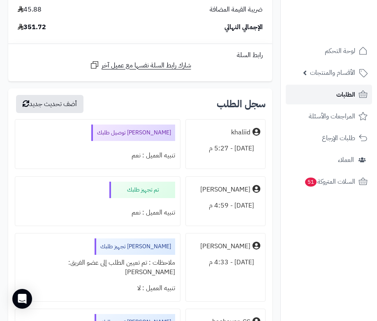
click at [353, 92] on span "الطلبات" at bounding box center [345, 95] width 19 height 12
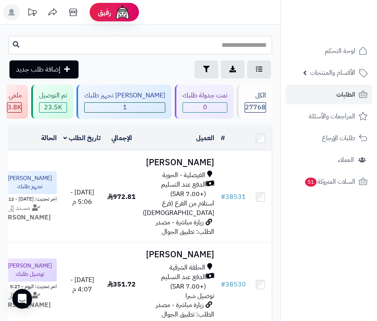
click at [231, 46] on input "text" at bounding box center [140, 45] width 264 height 18
type input "*****"
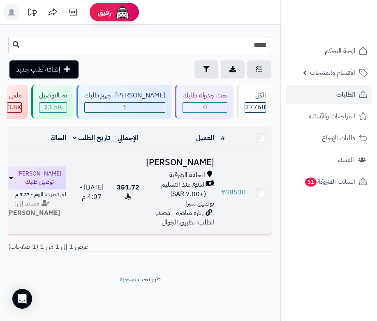
click at [183, 162] on h3 "[PERSON_NAME]" at bounding box center [180, 162] width 68 height 9
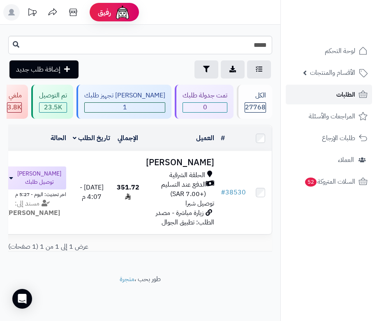
click at [334, 97] on link "الطلبات" at bounding box center [329, 95] width 86 height 20
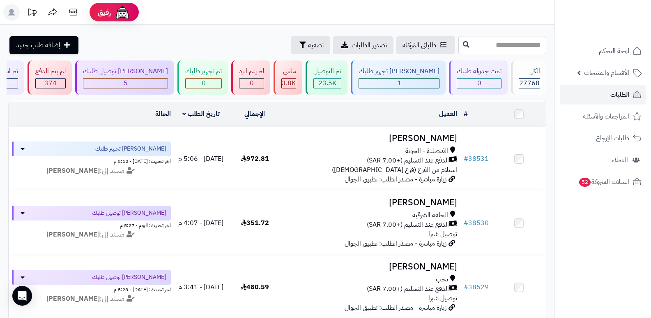
click at [376, 94] on span "الطلبات" at bounding box center [620, 95] width 19 height 12
click at [627, 94] on span "الطلبات" at bounding box center [620, 95] width 19 height 12
click at [611, 95] on span "الطلبات" at bounding box center [620, 95] width 19 height 12
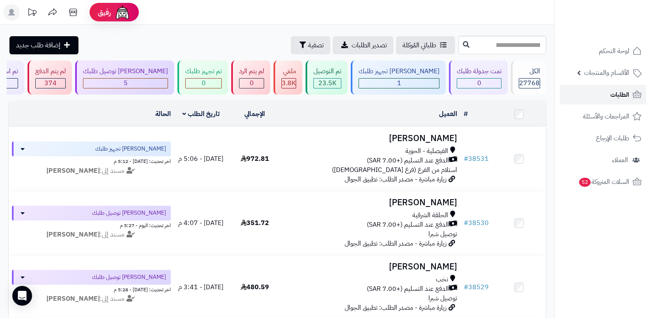
click at [607, 95] on link "الطلبات" at bounding box center [603, 95] width 86 height 20
click at [603, 91] on link "الطلبات" at bounding box center [603, 95] width 86 height 20
